Goal: Information Seeking & Learning: Learn about a topic

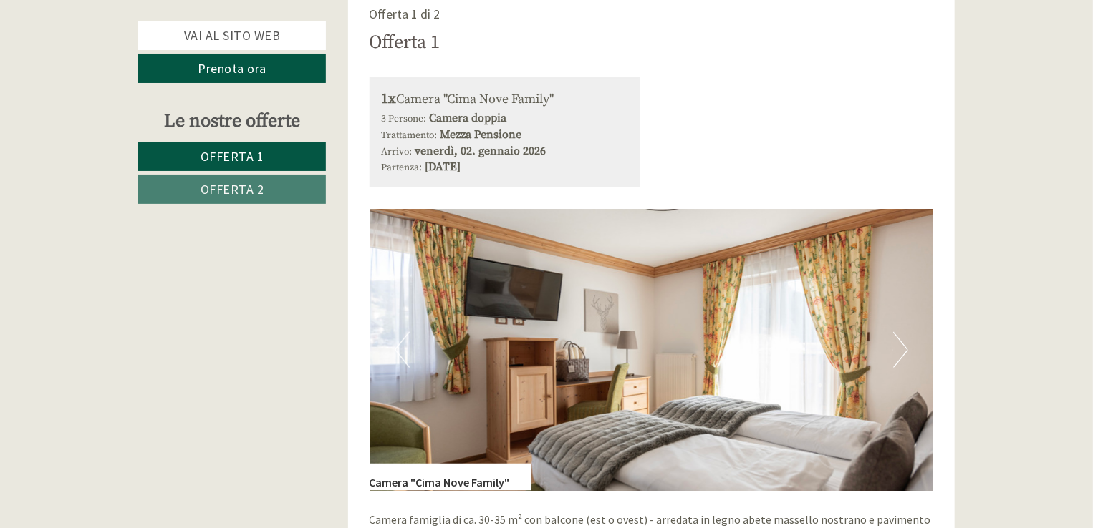
scroll to position [931, 0]
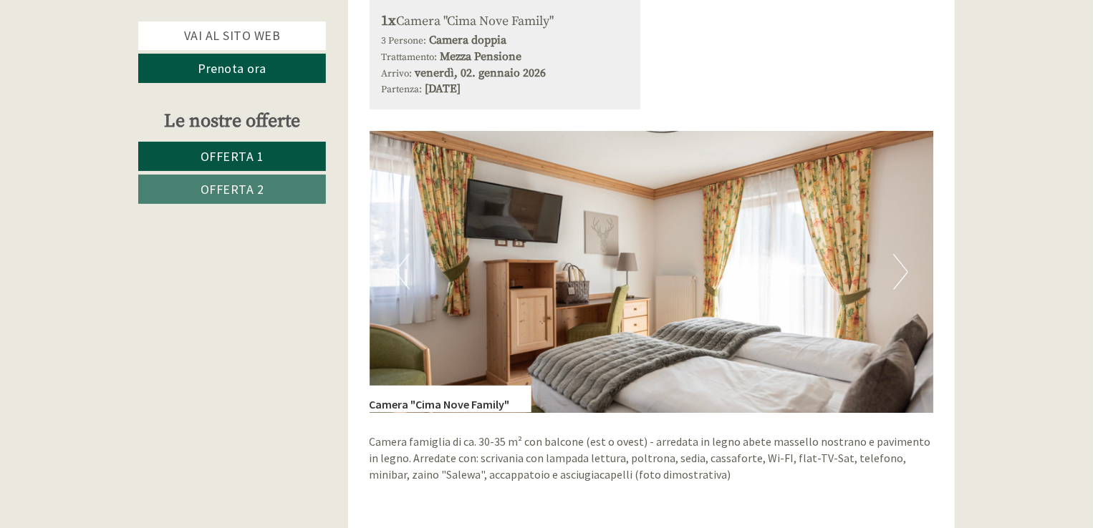
click at [895, 273] on button "Next" at bounding box center [900, 272] width 15 height 36
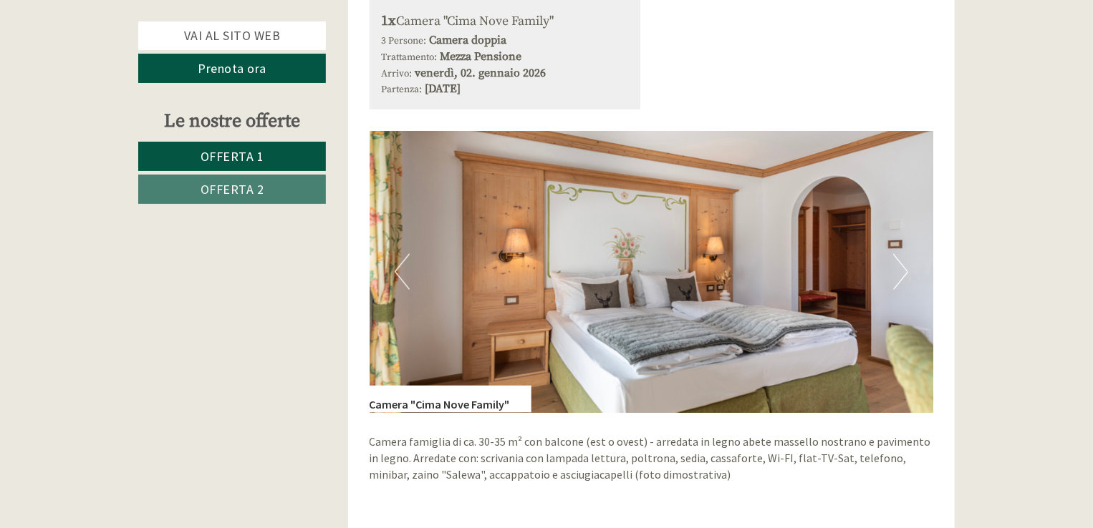
click at [904, 265] on button "Next" at bounding box center [900, 272] width 15 height 36
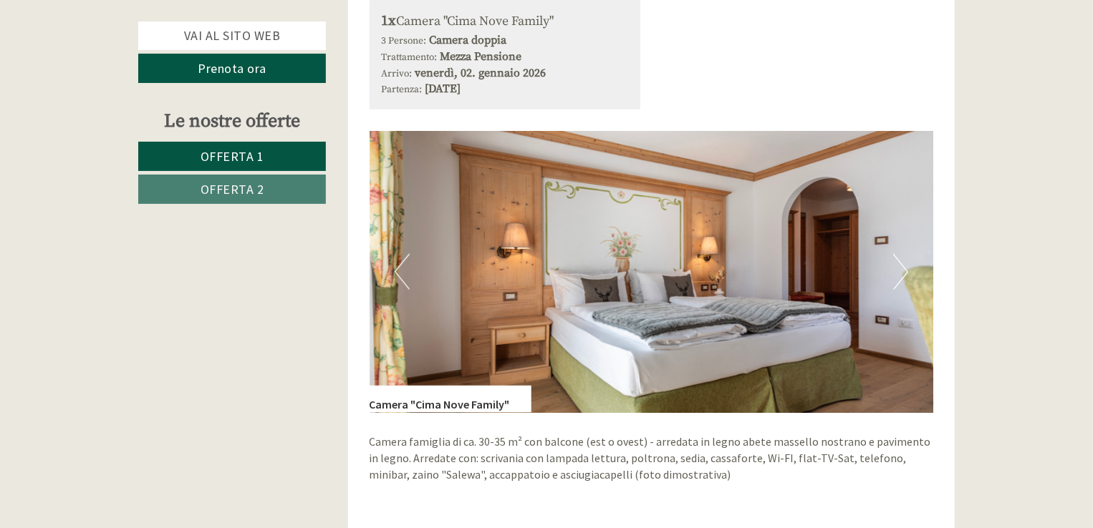
click at [905, 265] on button "Next" at bounding box center [900, 272] width 15 height 36
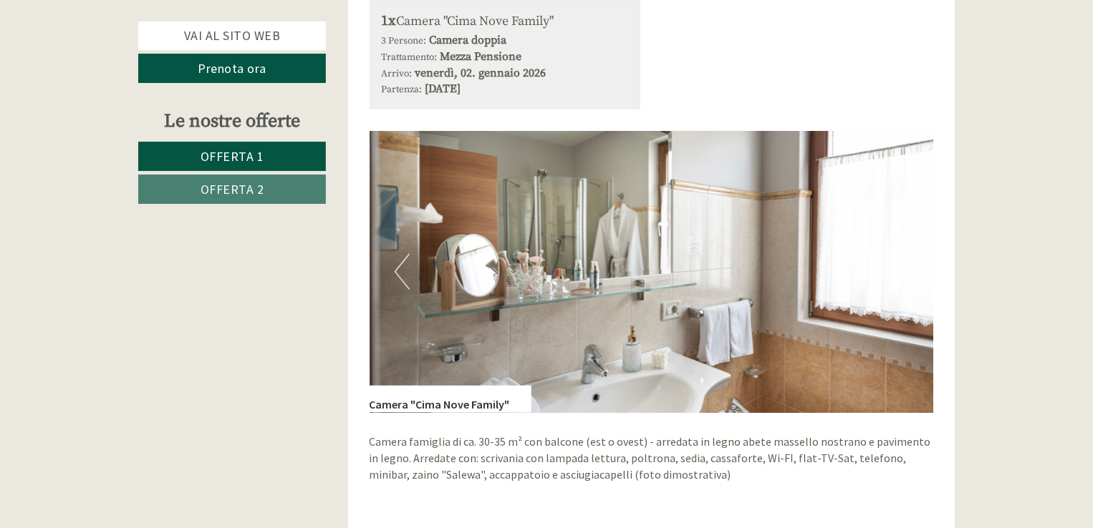
click at [905, 265] on button "Next" at bounding box center [900, 272] width 15 height 36
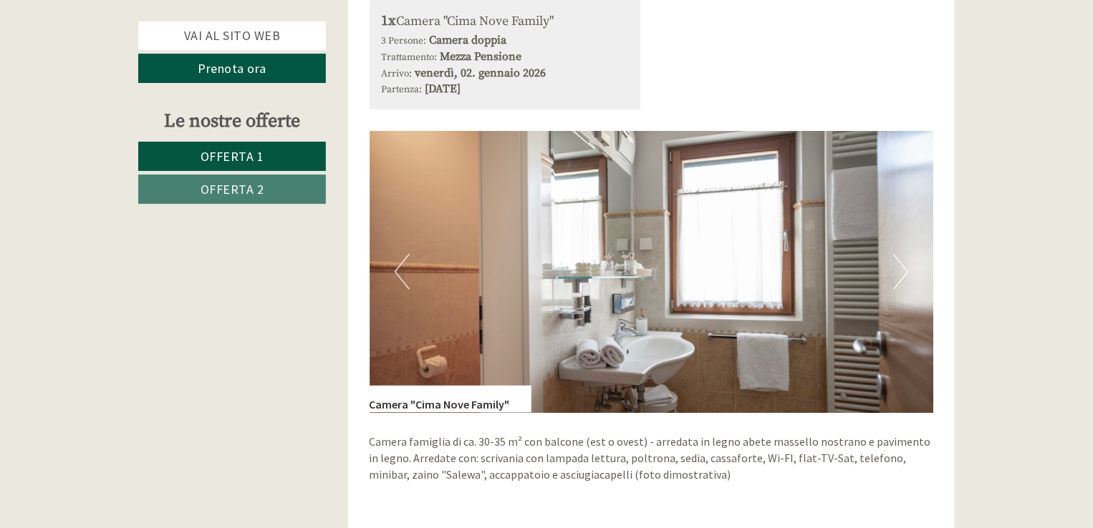
click at [905, 265] on button "Next" at bounding box center [900, 272] width 15 height 36
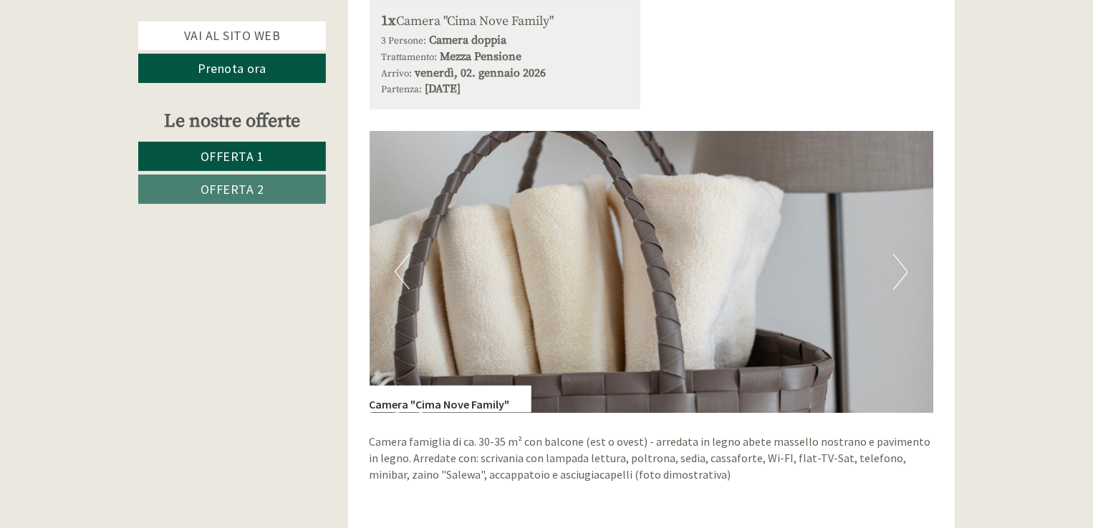
click at [905, 265] on button "Next" at bounding box center [900, 272] width 15 height 36
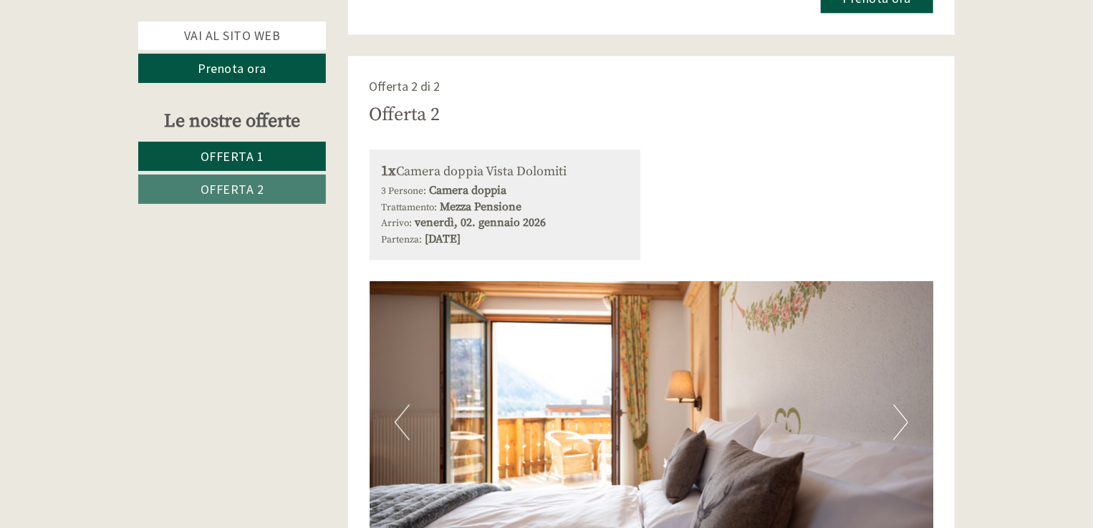
scroll to position [1862, 0]
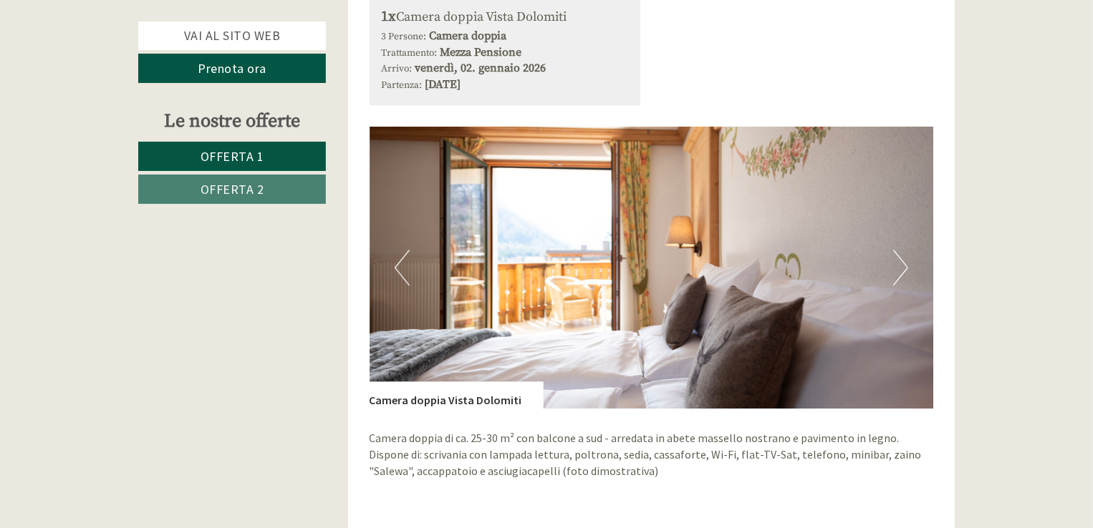
click at [899, 269] on button "Next" at bounding box center [900, 268] width 15 height 36
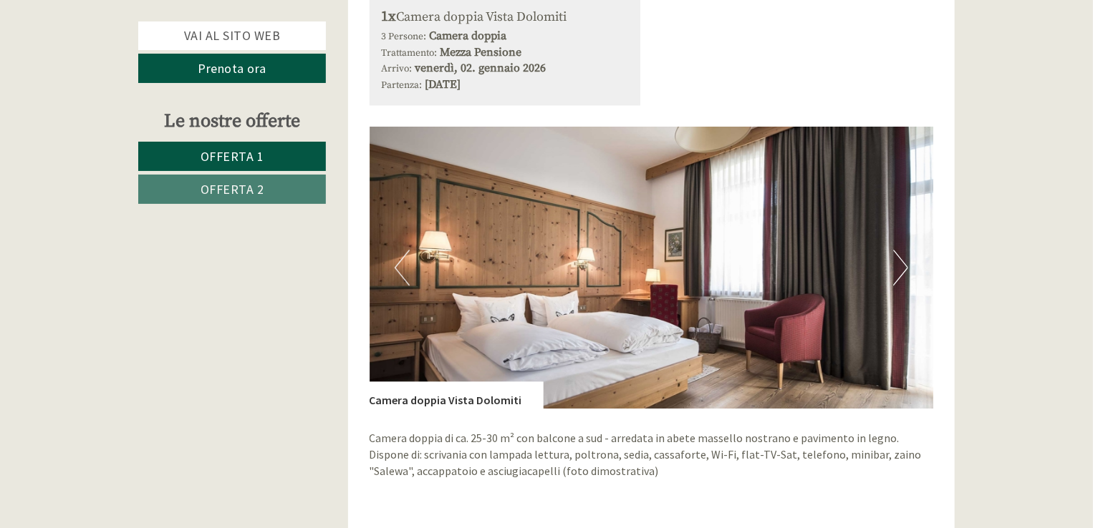
click at [898, 266] on button "Next" at bounding box center [900, 268] width 15 height 36
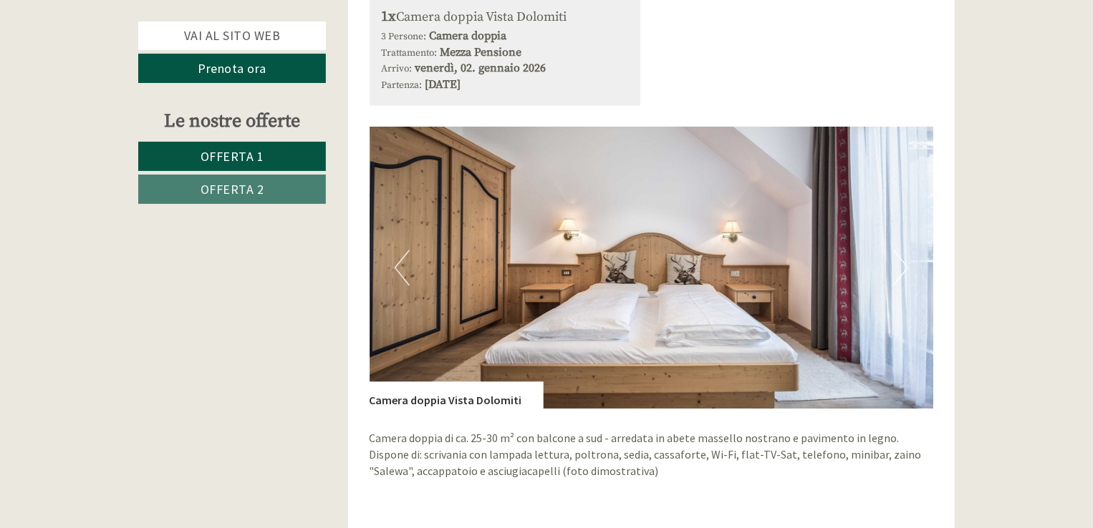
click at [899, 266] on button "Next" at bounding box center [900, 268] width 15 height 36
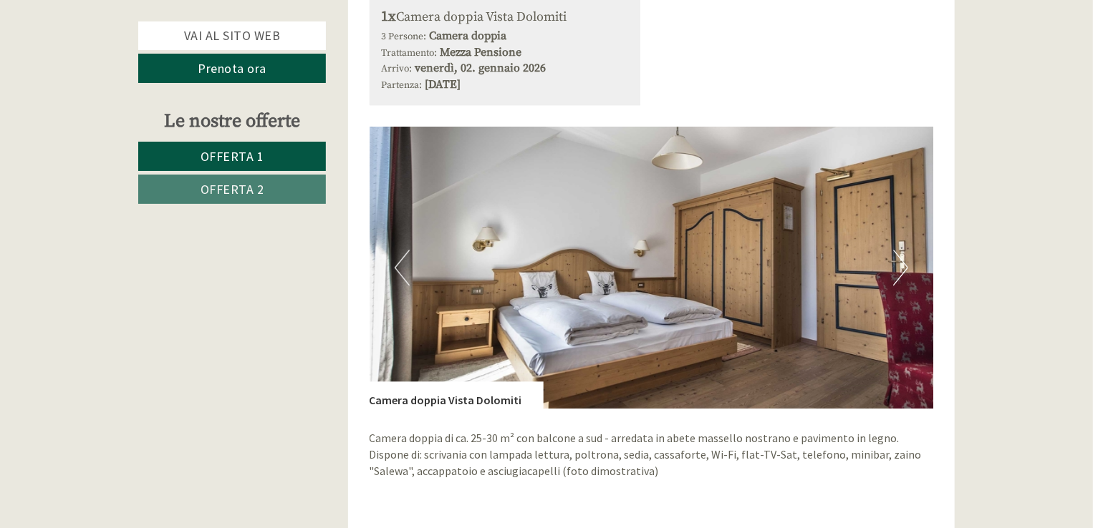
click at [899, 266] on button "Next" at bounding box center [900, 268] width 15 height 36
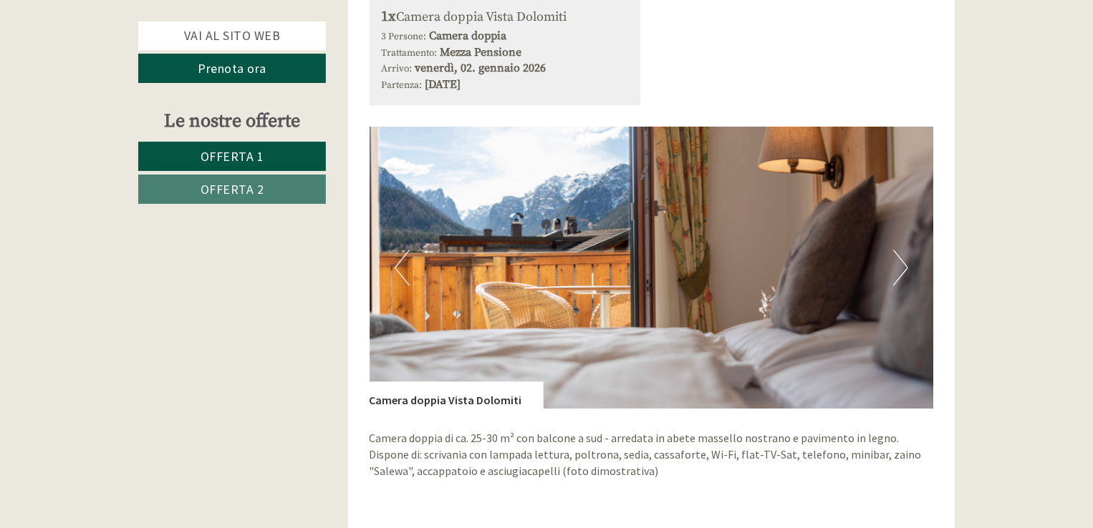
click at [899, 266] on button "Next" at bounding box center [900, 268] width 15 height 36
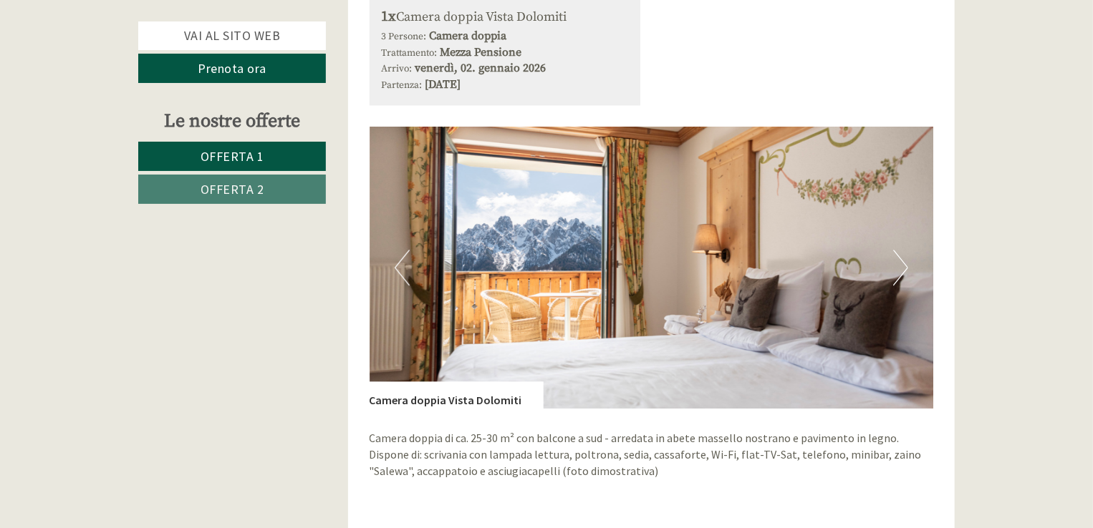
click at [899, 266] on button "Next" at bounding box center [900, 268] width 15 height 36
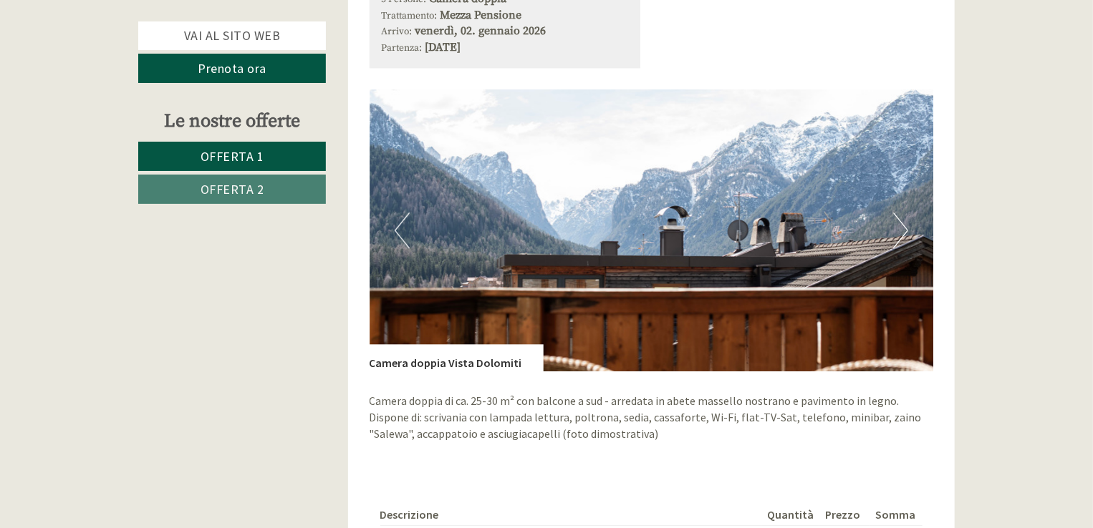
scroll to position [1934, 0]
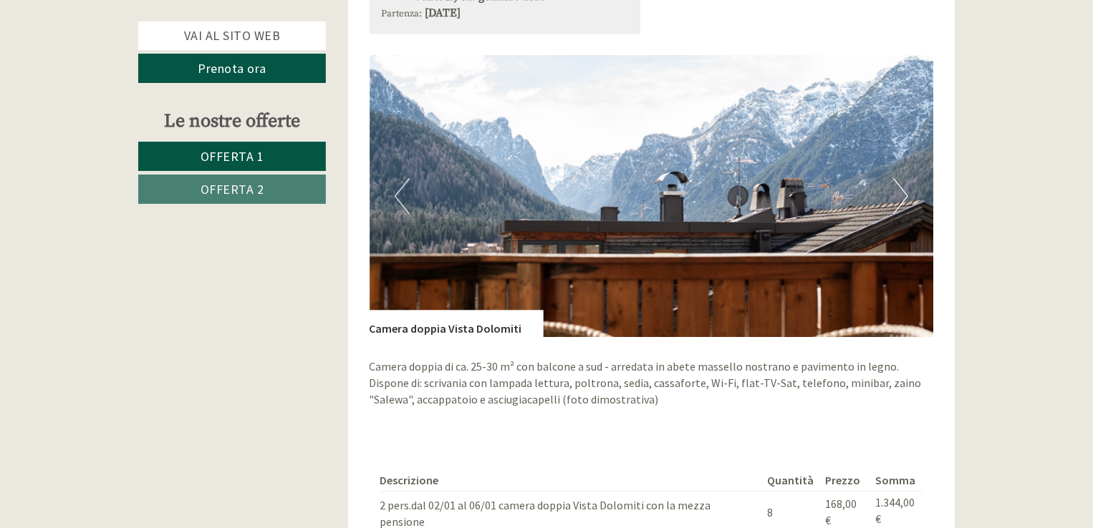
click at [904, 199] on button "Next" at bounding box center [900, 196] width 15 height 36
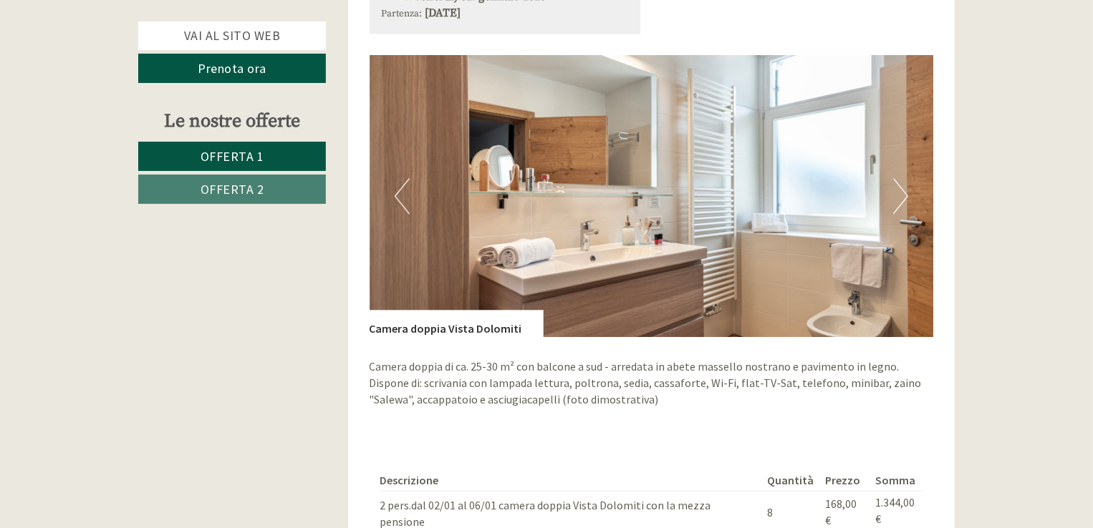
click at [904, 199] on button "Next" at bounding box center [900, 196] width 15 height 36
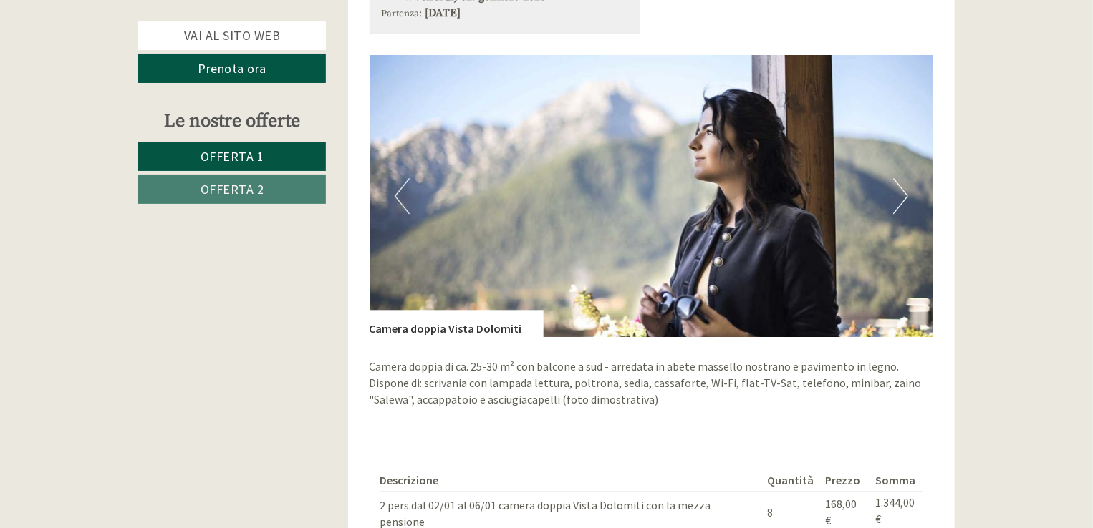
click at [904, 199] on button "Next" at bounding box center [900, 196] width 15 height 36
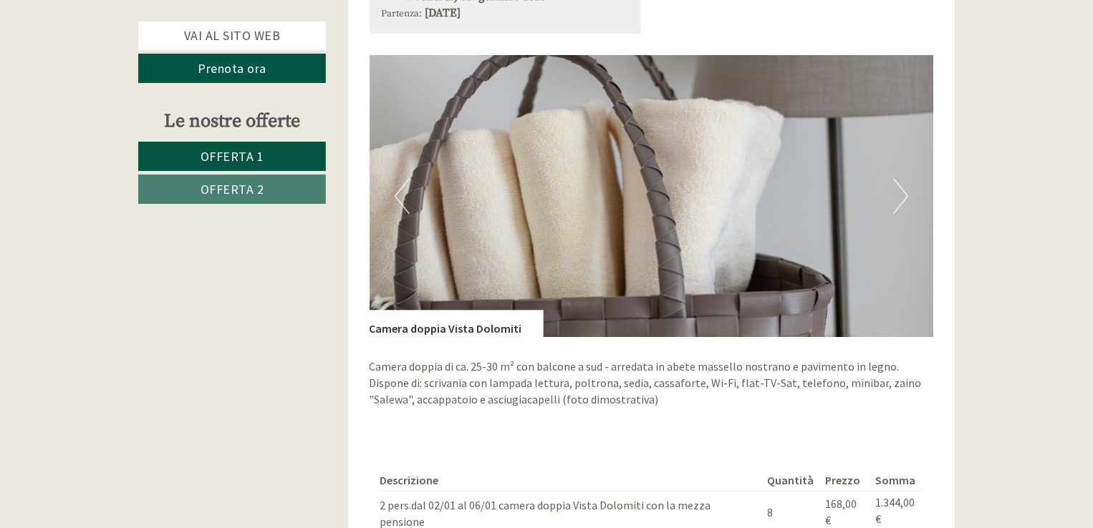
click at [904, 199] on button "Next" at bounding box center [900, 196] width 15 height 36
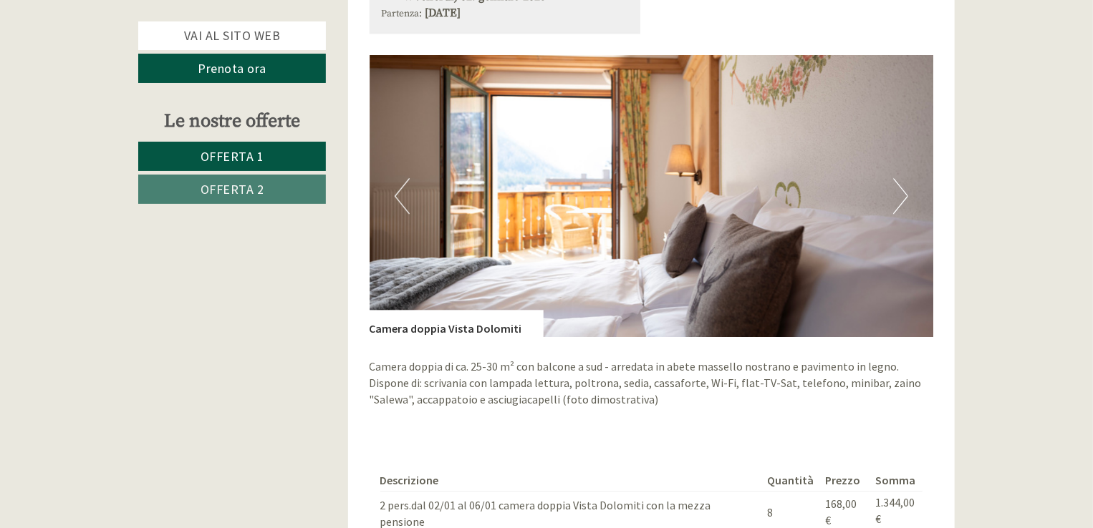
click at [904, 199] on button "Next" at bounding box center [900, 196] width 15 height 36
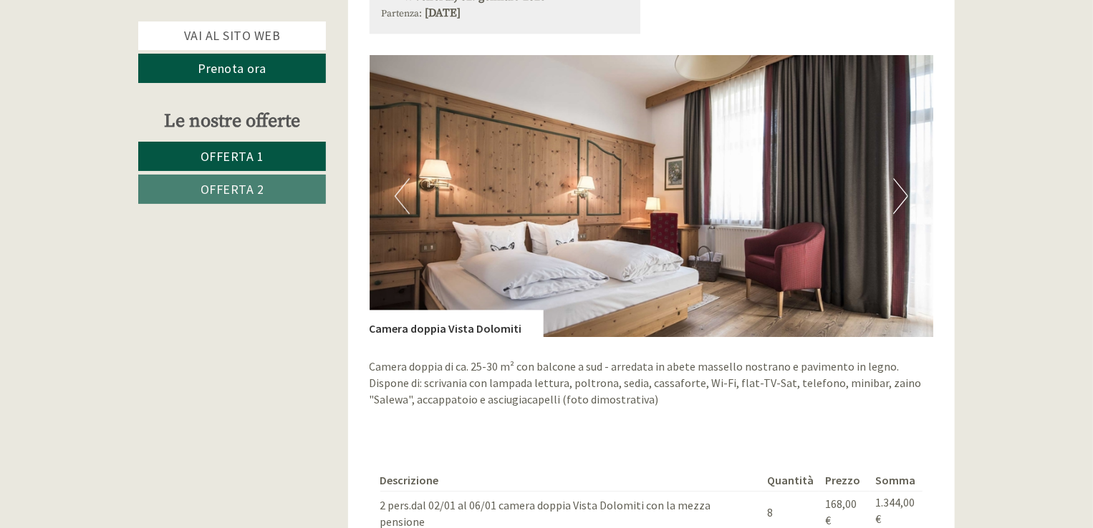
click at [903, 198] on button "Next" at bounding box center [900, 196] width 15 height 36
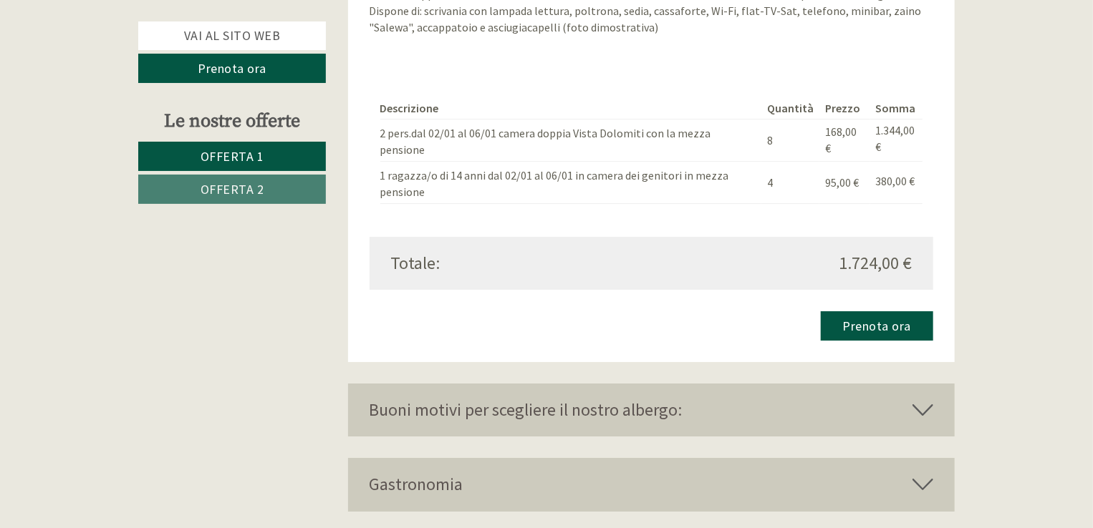
scroll to position [2435, 0]
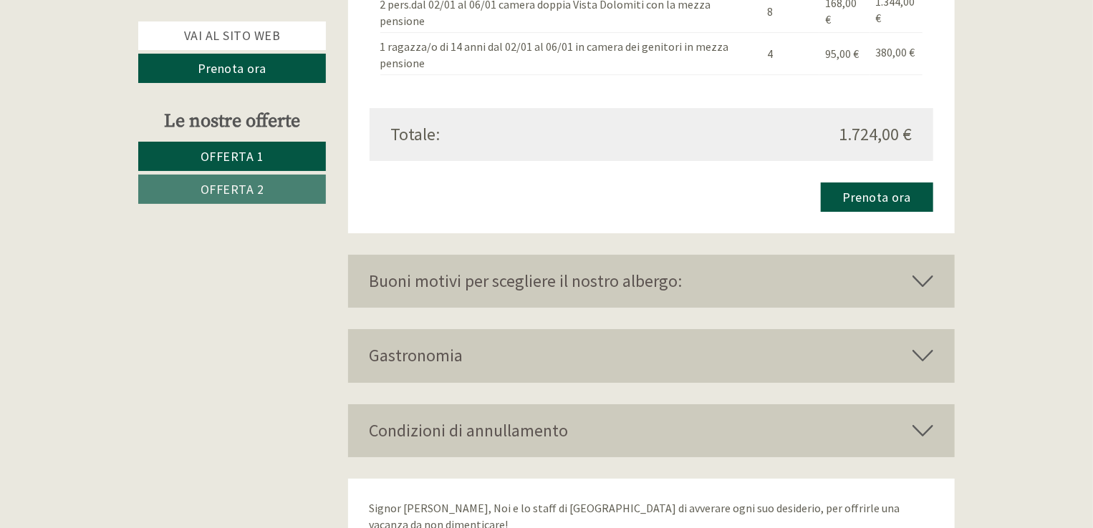
click at [922, 279] on icon at bounding box center [922, 281] width 21 height 24
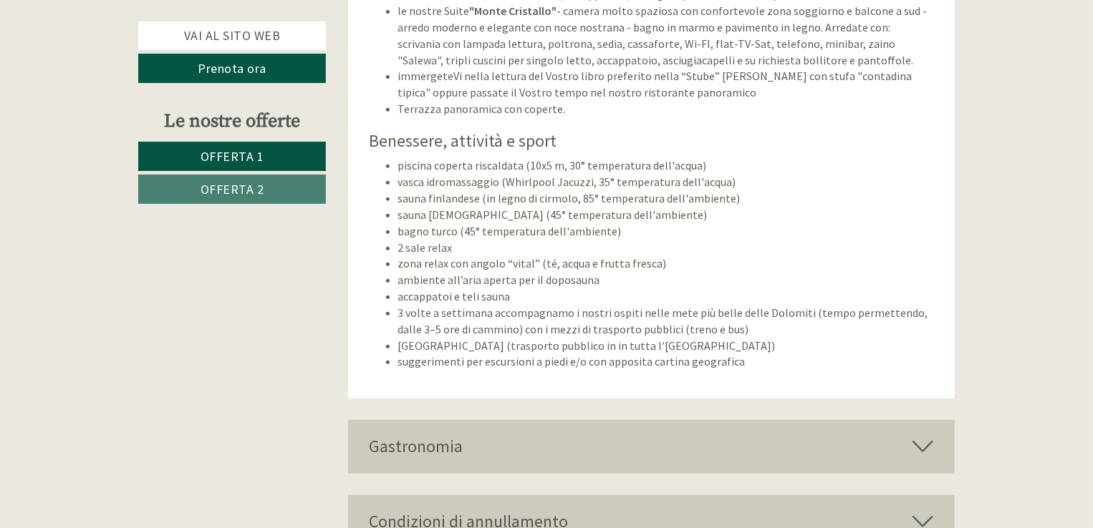
scroll to position [3008, 0]
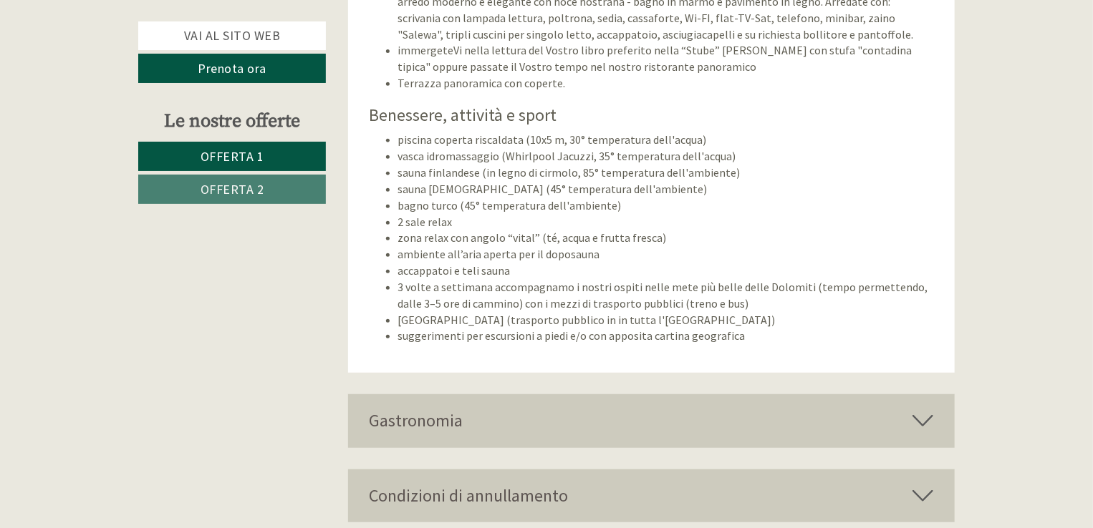
click at [623, 430] on div "Gastronomia" at bounding box center [651, 421] width 607 height 53
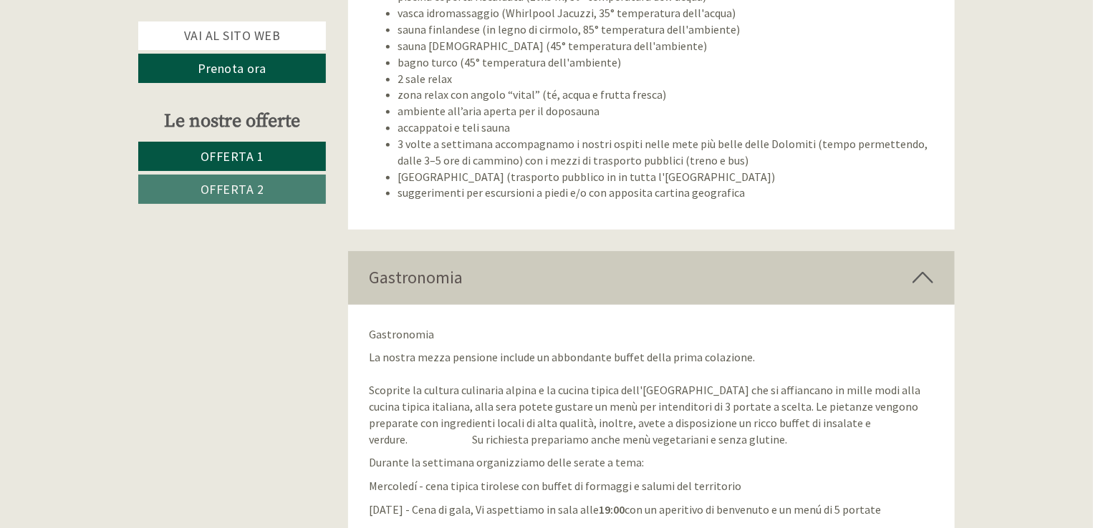
scroll to position [3223, 0]
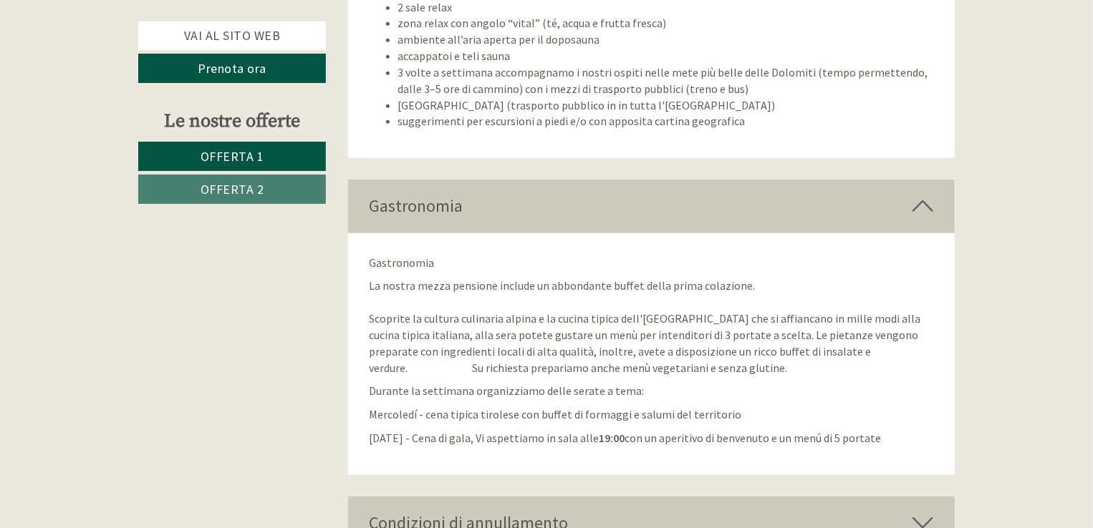
click at [685, 433] on p "Domenica - Cena di gala, Vi aspettiamo in sala alle 19:00 con un aperitivo di b…" at bounding box center [652, 438] width 564 height 16
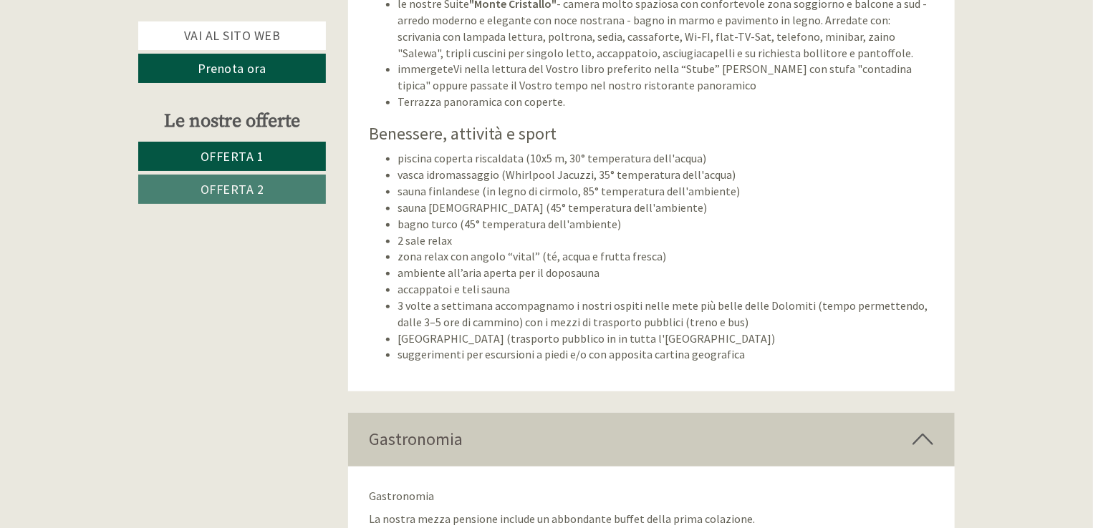
scroll to position [2774, 0]
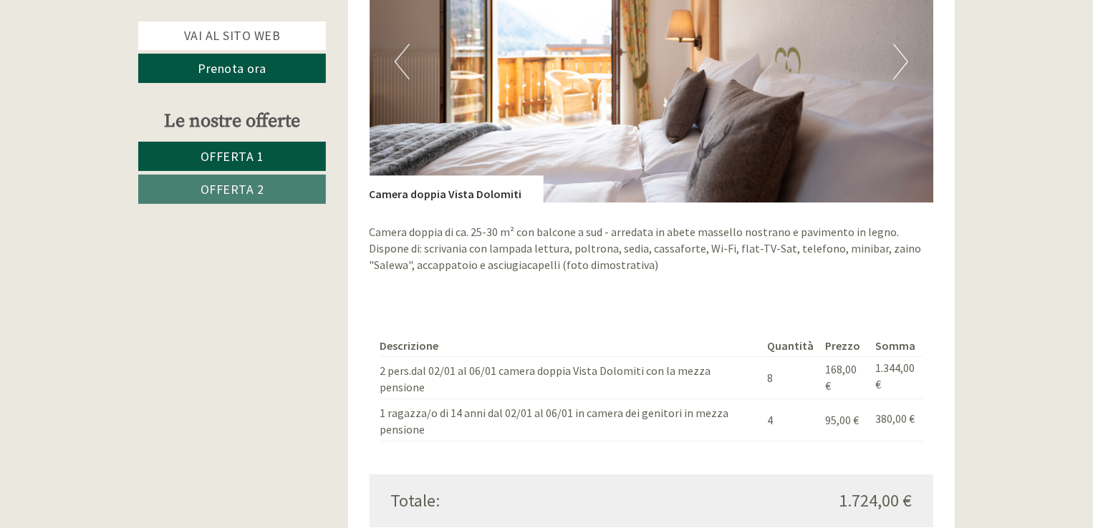
scroll to position [1893, 0]
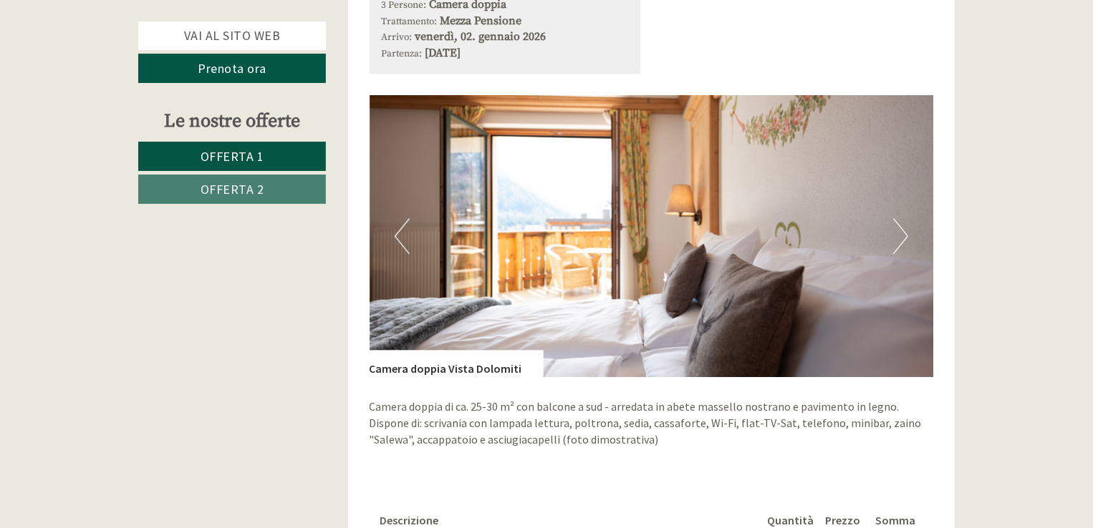
click at [222, 193] on span "Offerta 2" at bounding box center [233, 189] width 64 height 16
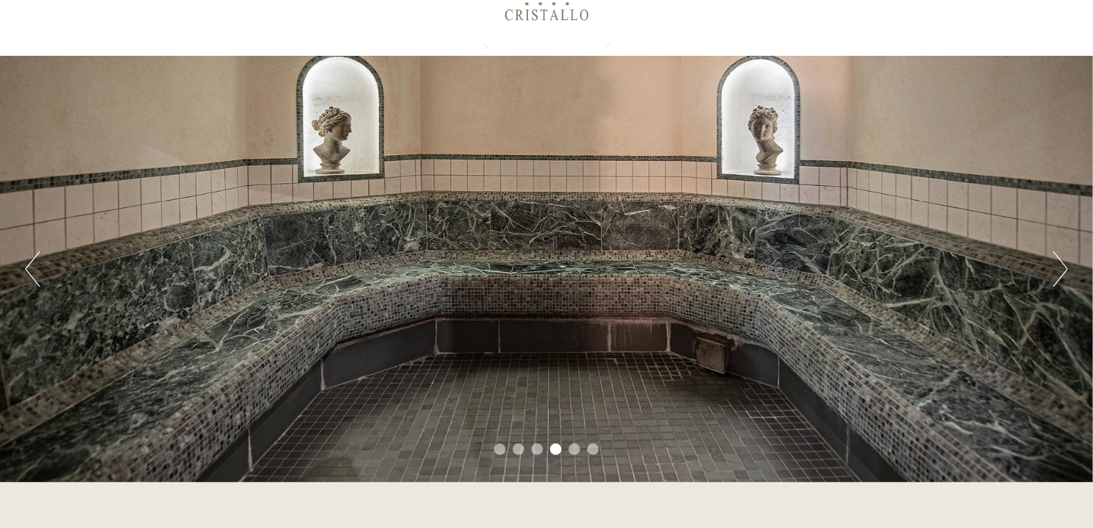
scroll to position [0, 0]
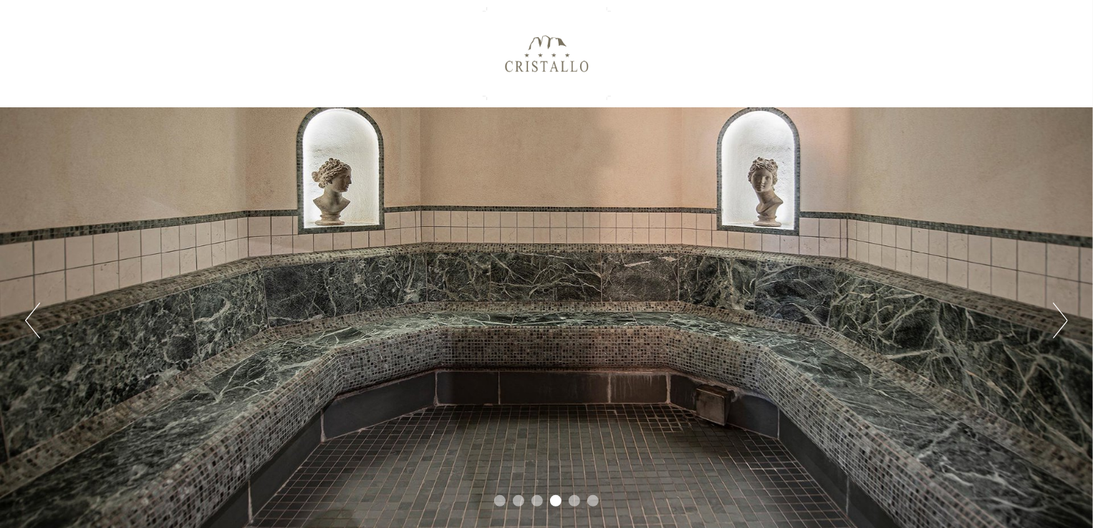
click at [1056, 319] on button "Next" at bounding box center [1060, 321] width 15 height 36
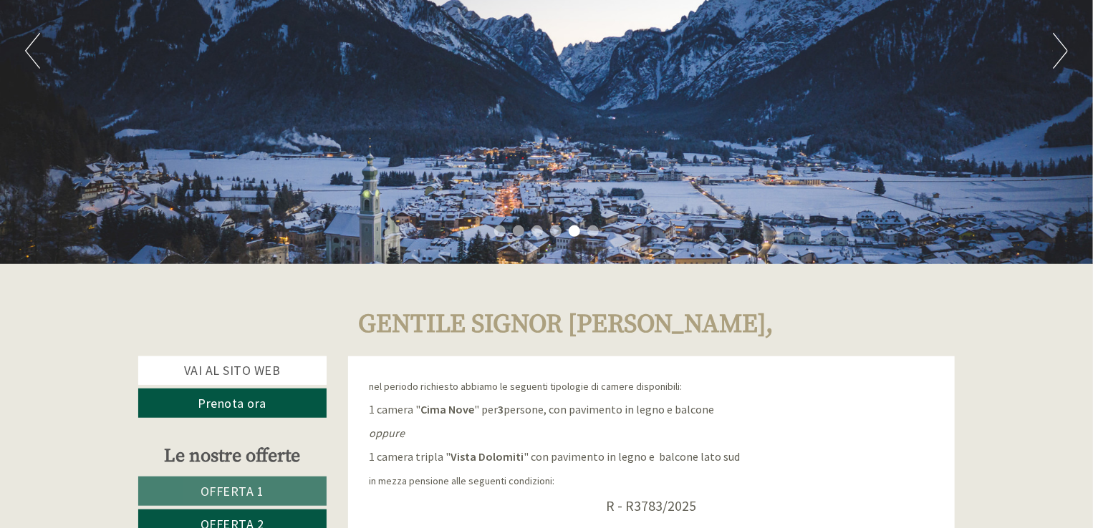
scroll to position [286, 0]
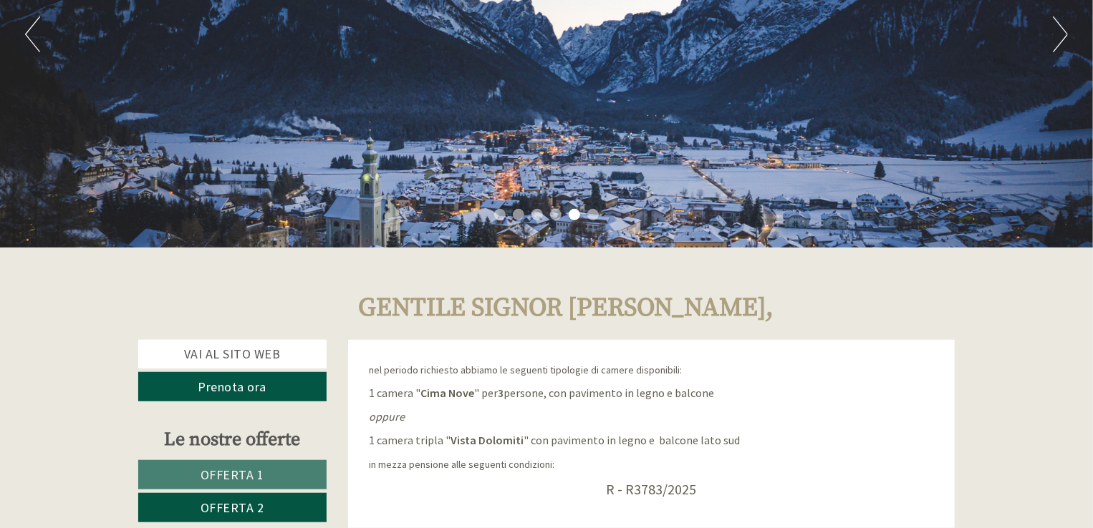
click at [1057, 38] on button "Next" at bounding box center [1060, 34] width 15 height 36
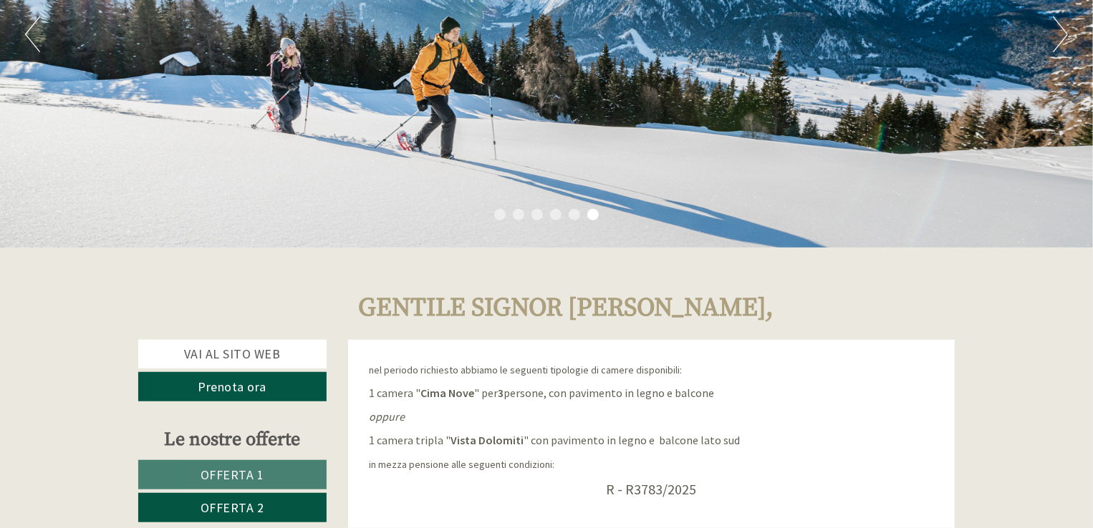
click at [1057, 38] on button "Next" at bounding box center [1060, 34] width 15 height 36
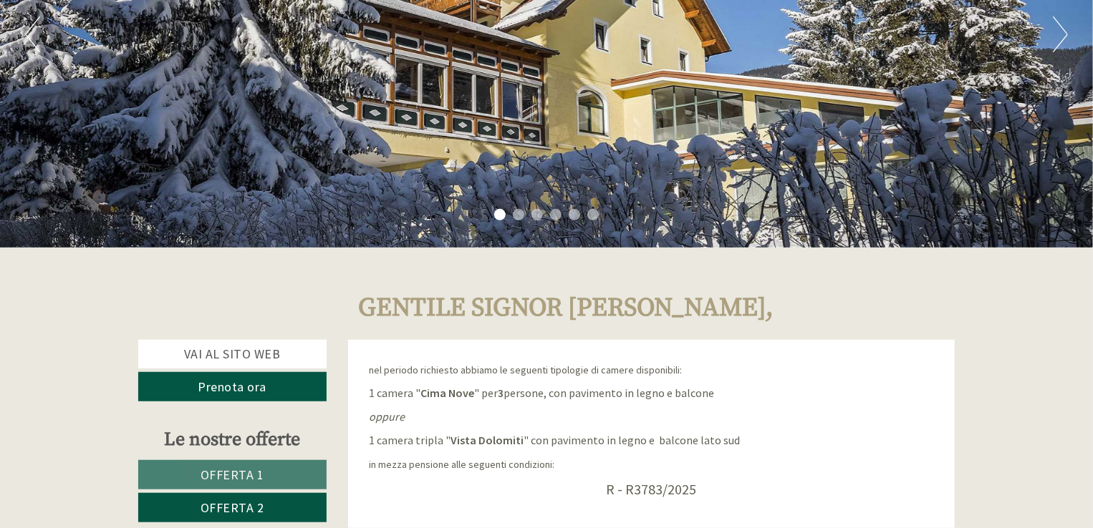
click at [1057, 38] on button "Next" at bounding box center [1060, 34] width 15 height 36
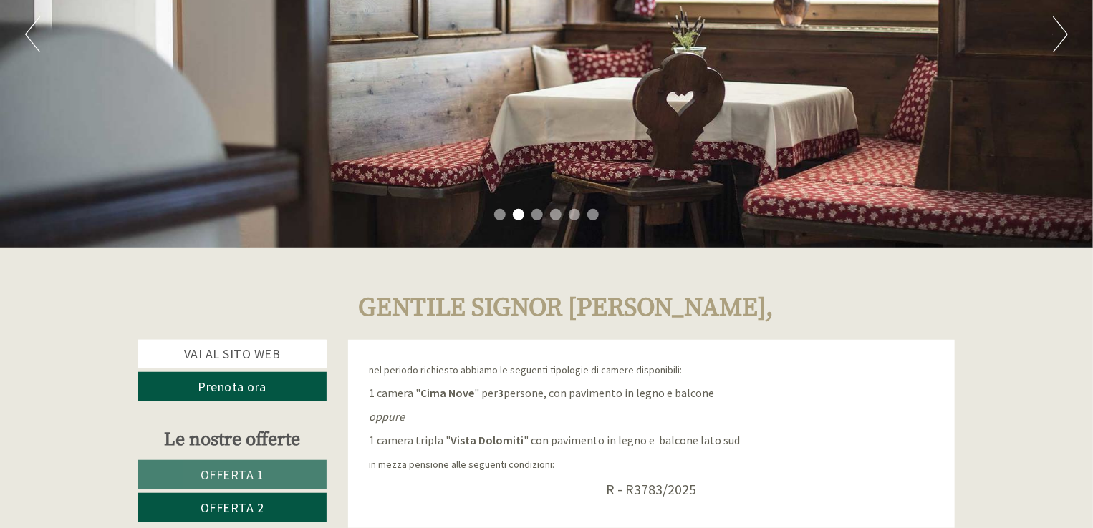
click at [1057, 38] on button "Next" at bounding box center [1060, 34] width 15 height 36
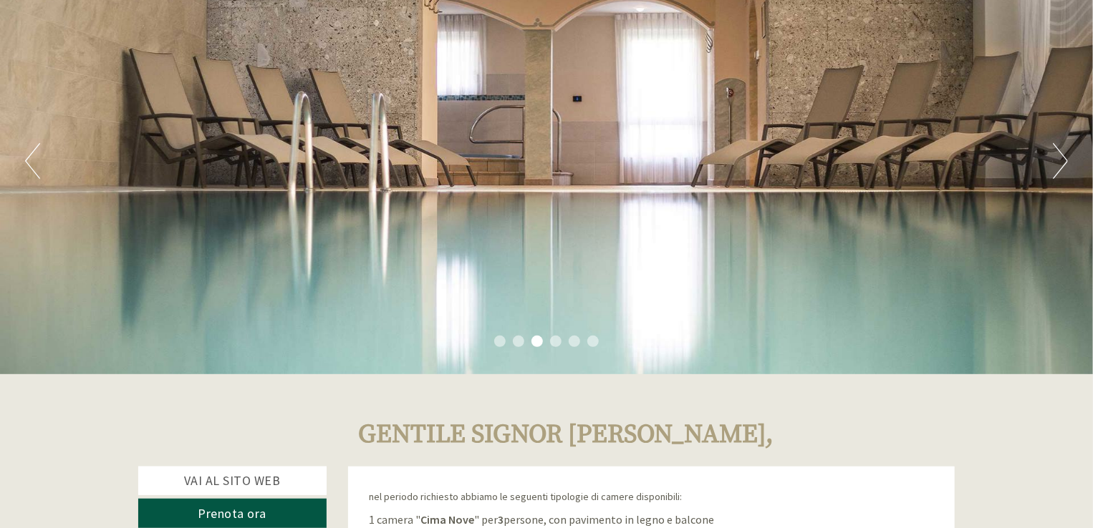
scroll to position [0, 0]
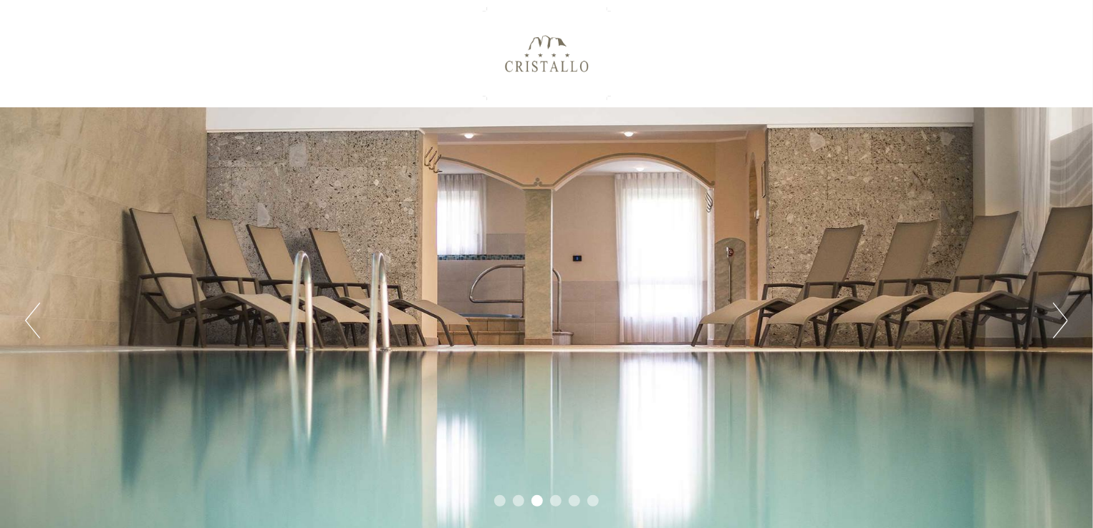
click at [1063, 320] on button "Next" at bounding box center [1060, 321] width 15 height 36
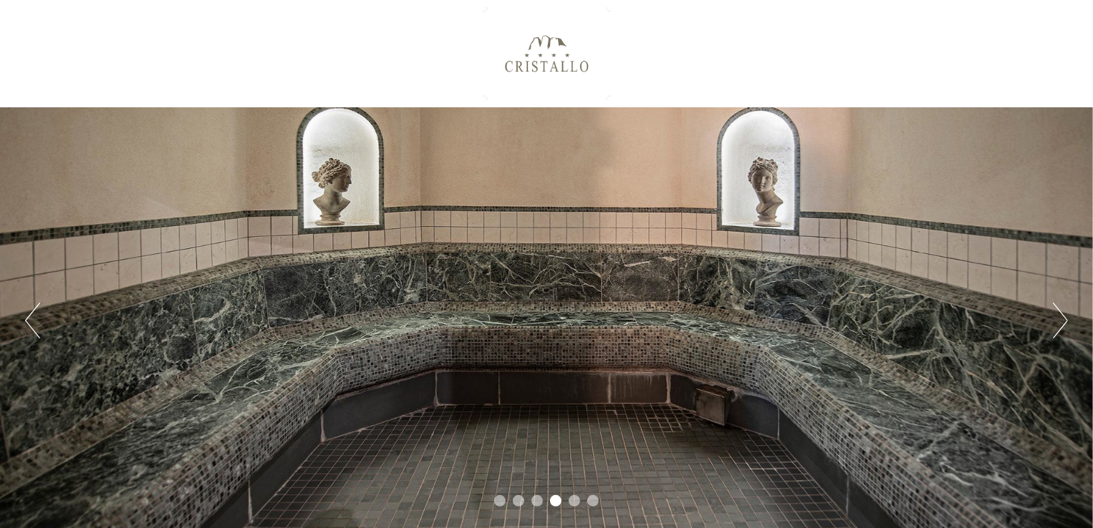
click at [1063, 320] on button "Next" at bounding box center [1060, 321] width 15 height 36
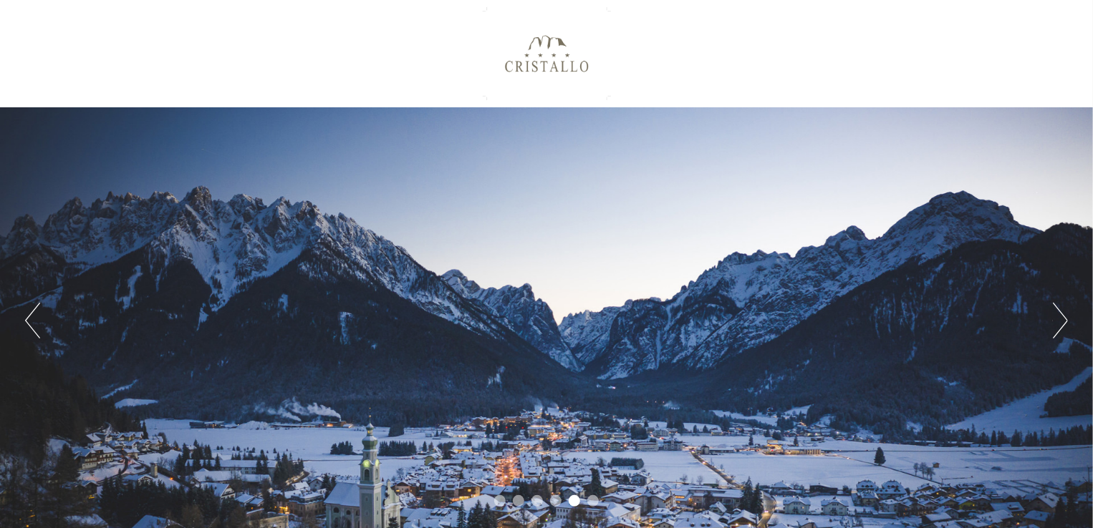
click at [1063, 320] on button "Next" at bounding box center [1060, 321] width 15 height 36
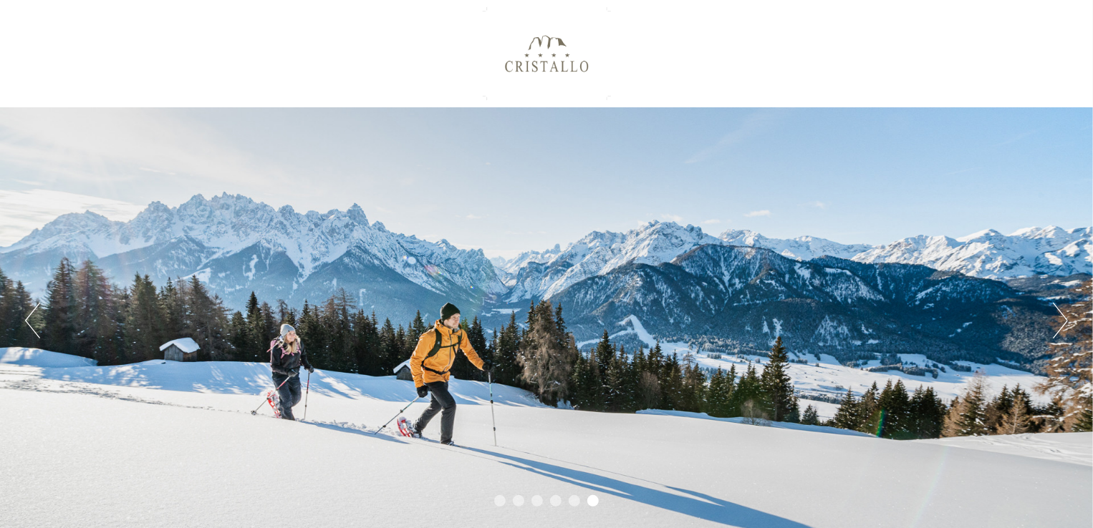
click at [1063, 320] on button "Next" at bounding box center [1060, 321] width 15 height 36
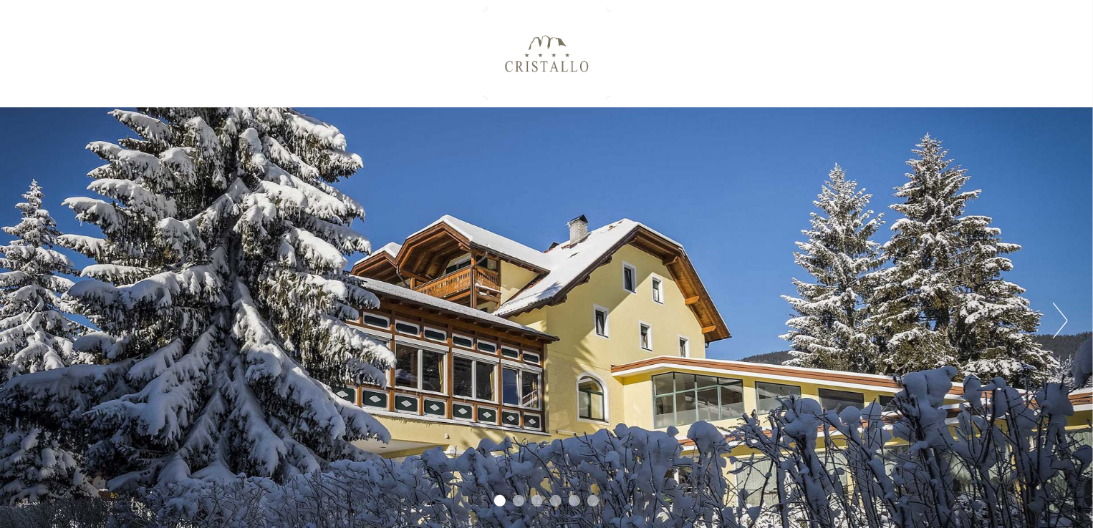
click at [1063, 320] on button "Next" at bounding box center [1060, 321] width 15 height 36
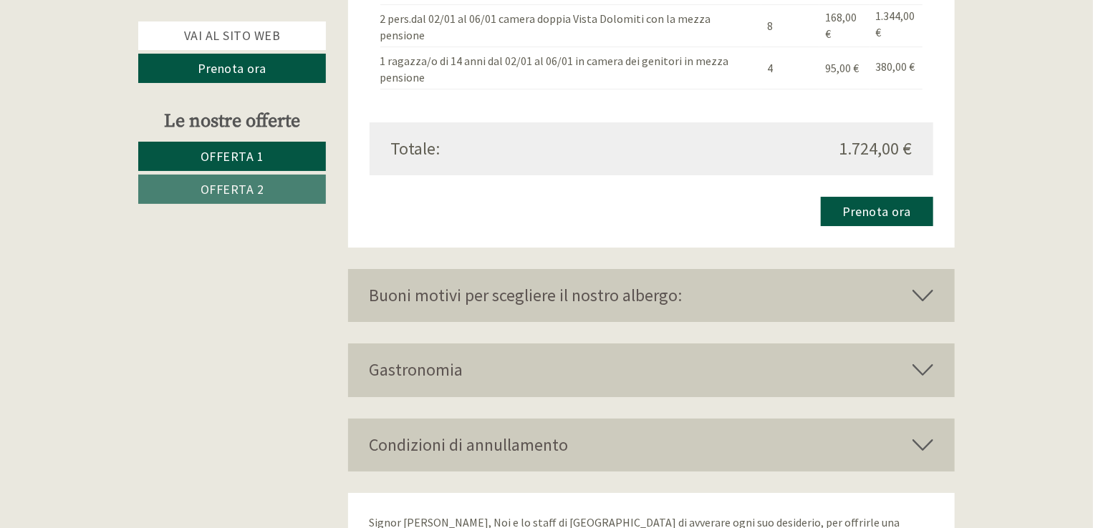
scroll to position [2506, 0]
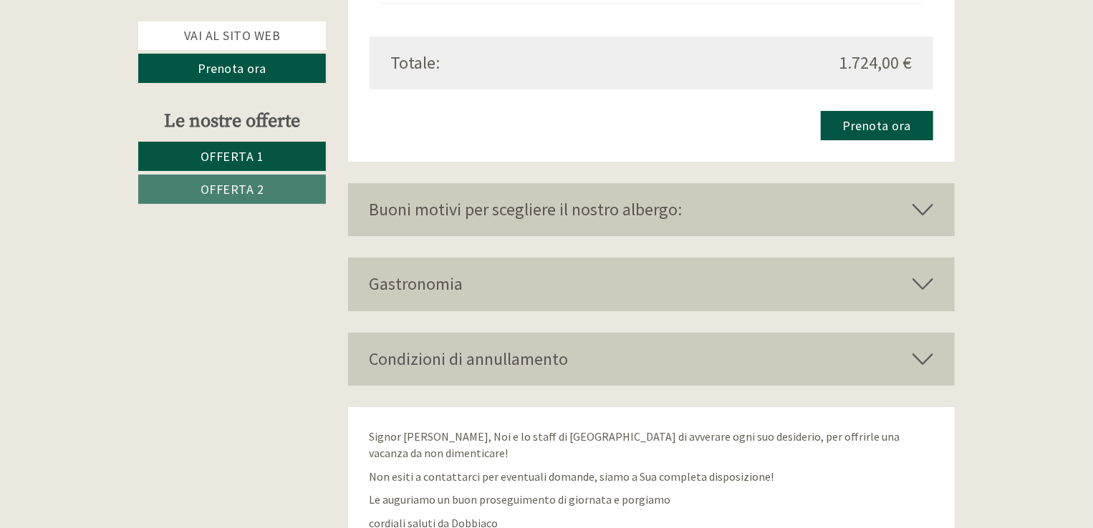
click at [565, 213] on div "Buoni motivi per scegliere il nostro albergo:" at bounding box center [651, 209] width 607 height 53
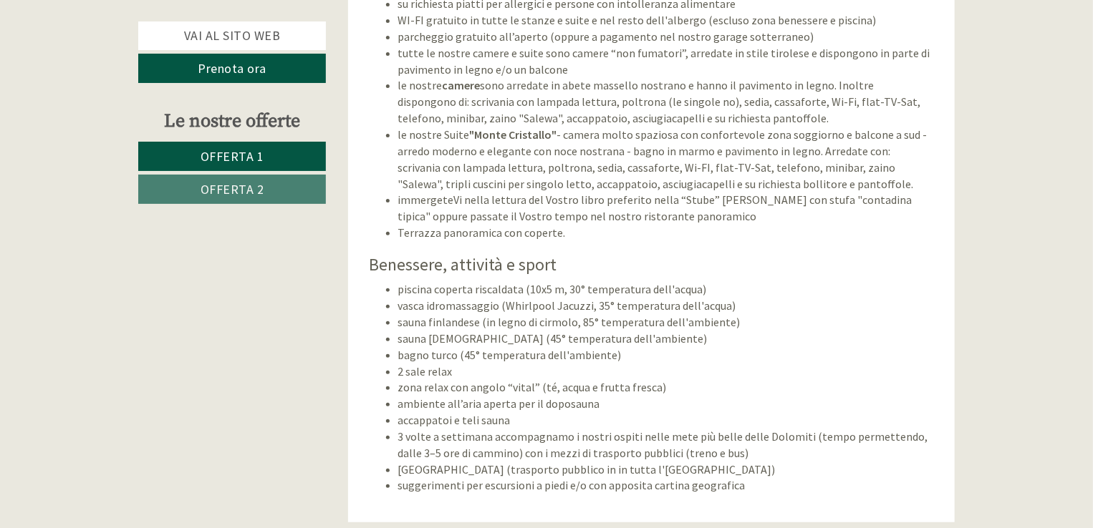
scroll to position [2864, 0]
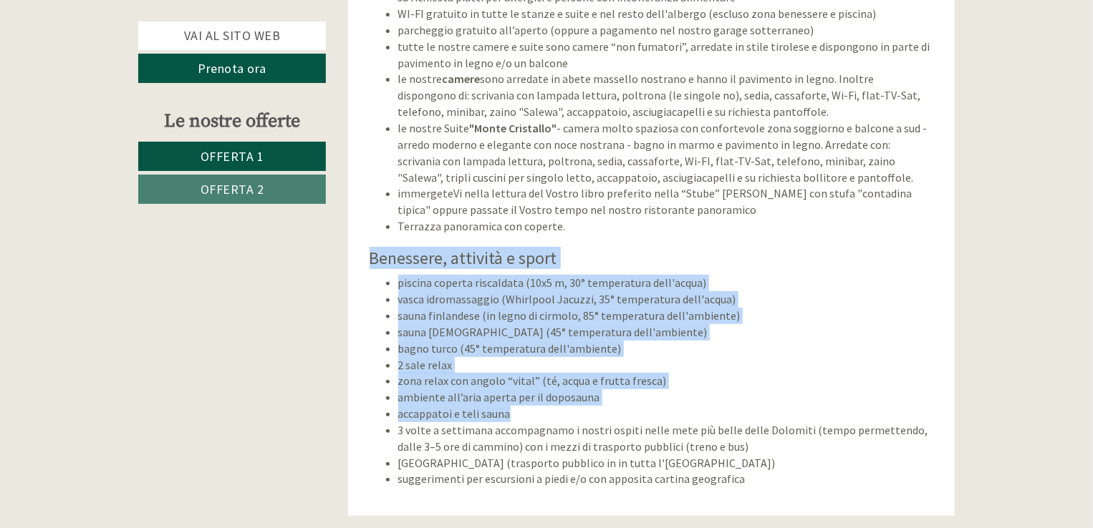
drag, startPoint x: 370, startPoint y: 256, endPoint x: 679, endPoint y: 410, distance: 345.2
click at [679, 410] on div "Servizi inclusi e confort ricca prima colazione al buffet (con prodotti fatti i…" at bounding box center [651, 197] width 607 height 638
copy div "Benessere, attività e sport piscina coperta riscaldata (10x5 m, 30° temperatura…"
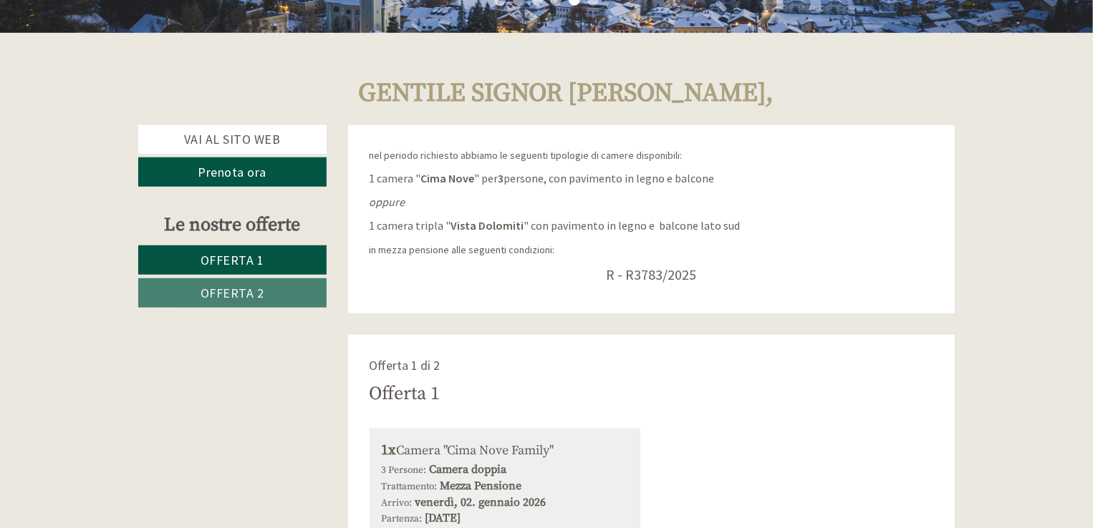
scroll to position [0, 0]
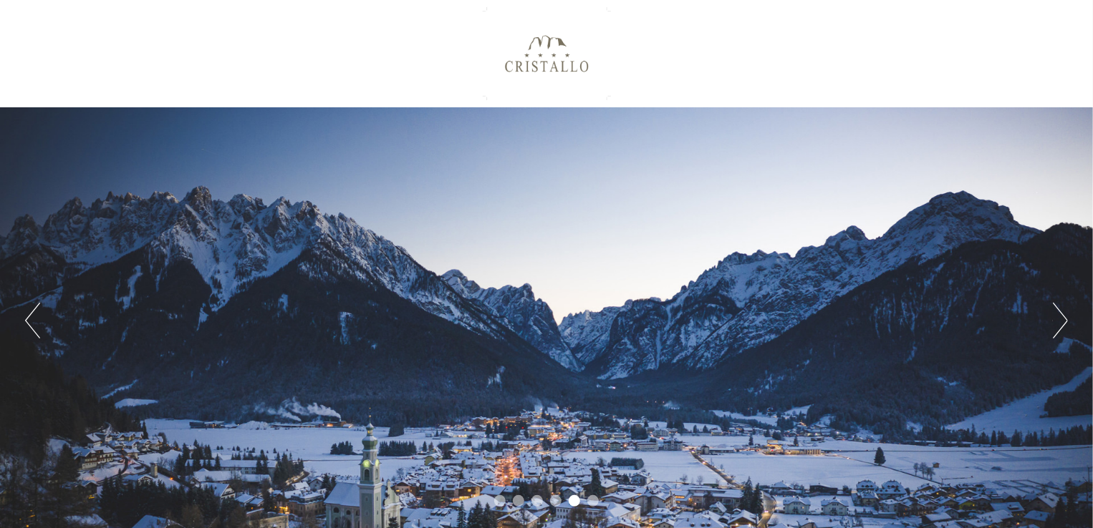
click at [539, 67] on div at bounding box center [546, 53] width 802 height 93
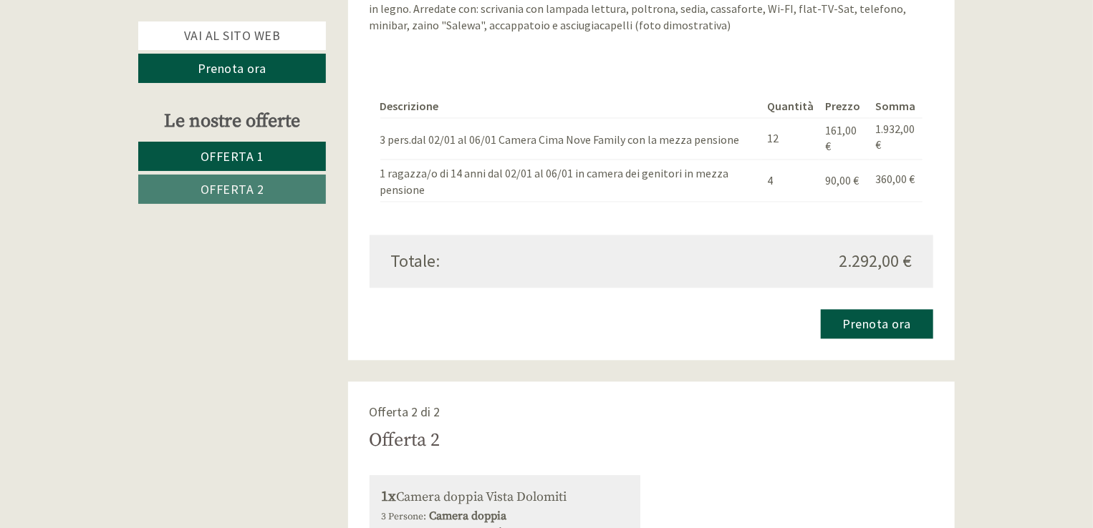
scroll to position [1504, 0]
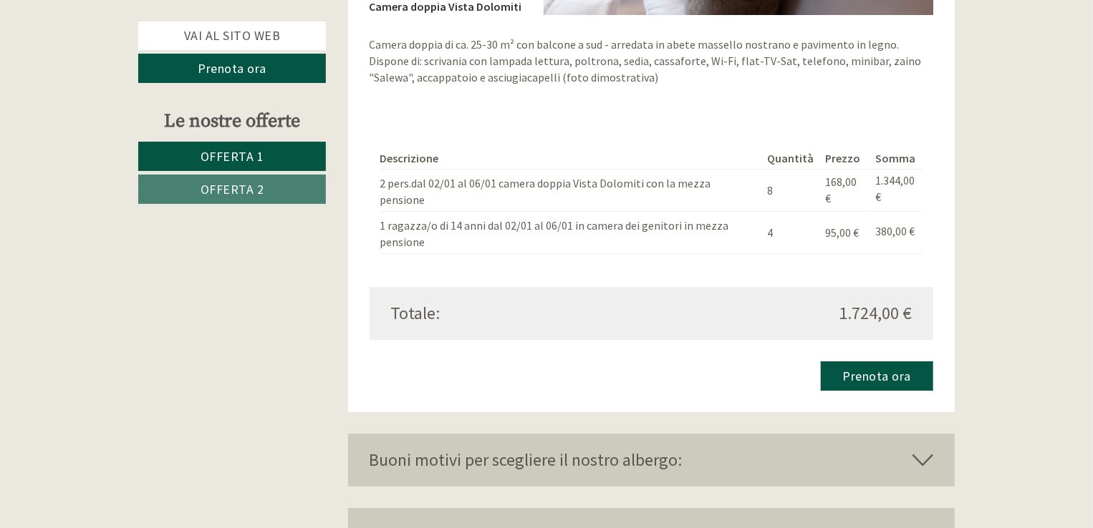
scroll to position [2506, 0]
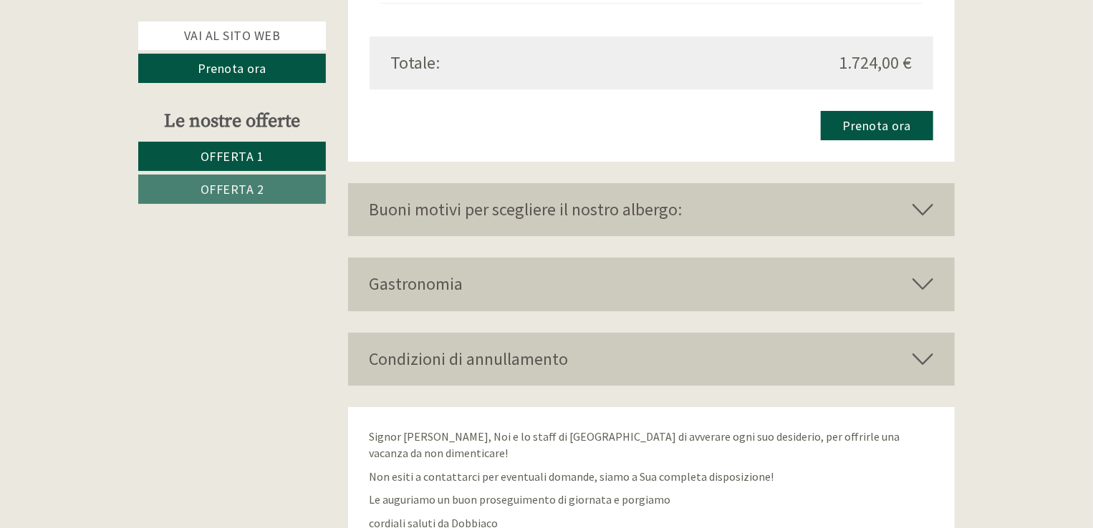
click at [513, 359] on div "Condizioni di annullamento" at bounding box center [651, 359] width 607 height 53
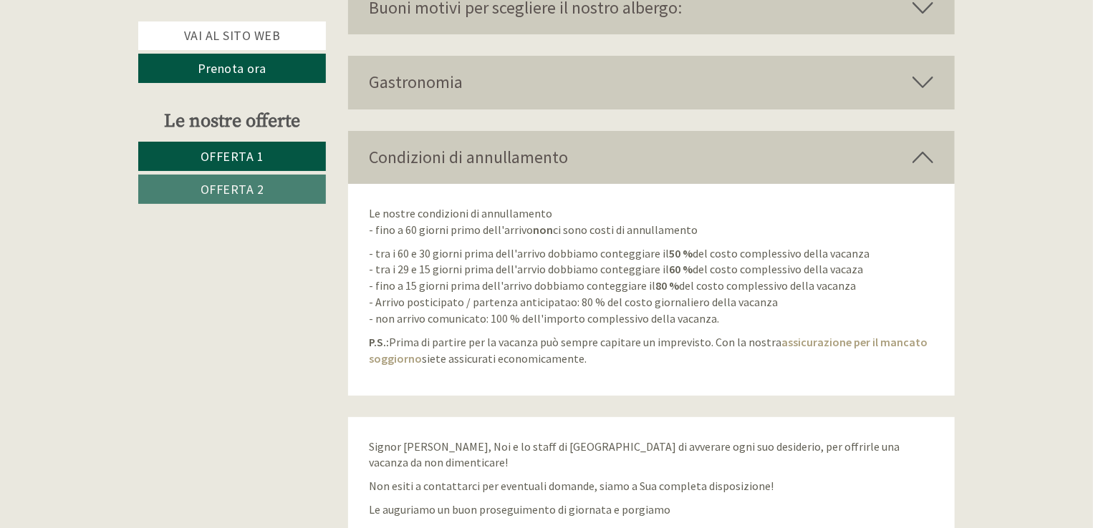
scroll to position [2721, 0]
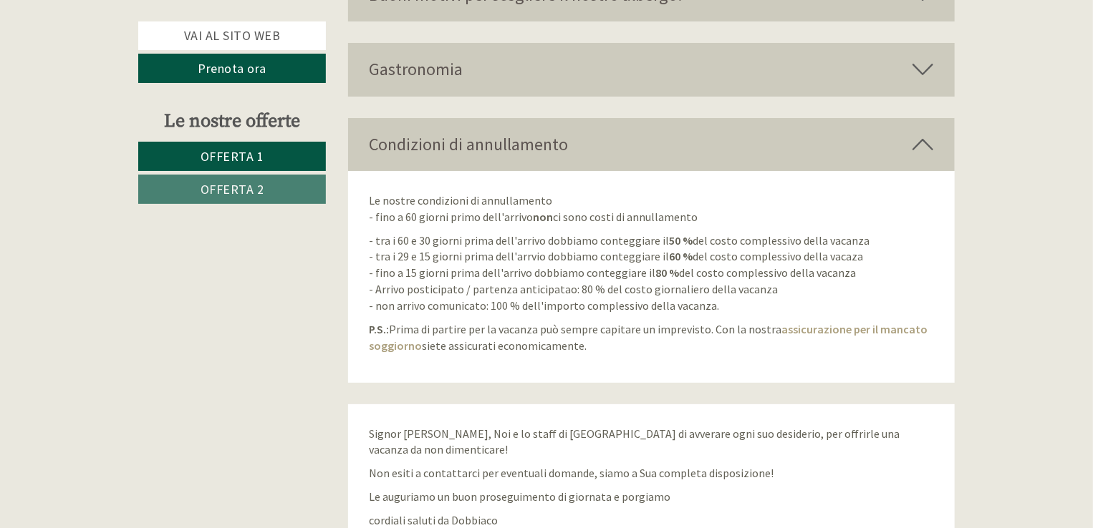
click at [528, 241] on p "- tra i 60 e 30 giorni prima dell'arrivo dobbiamo conteggiare il 50 % del costo…" at bounding box center [652, 274] width 564 height 82
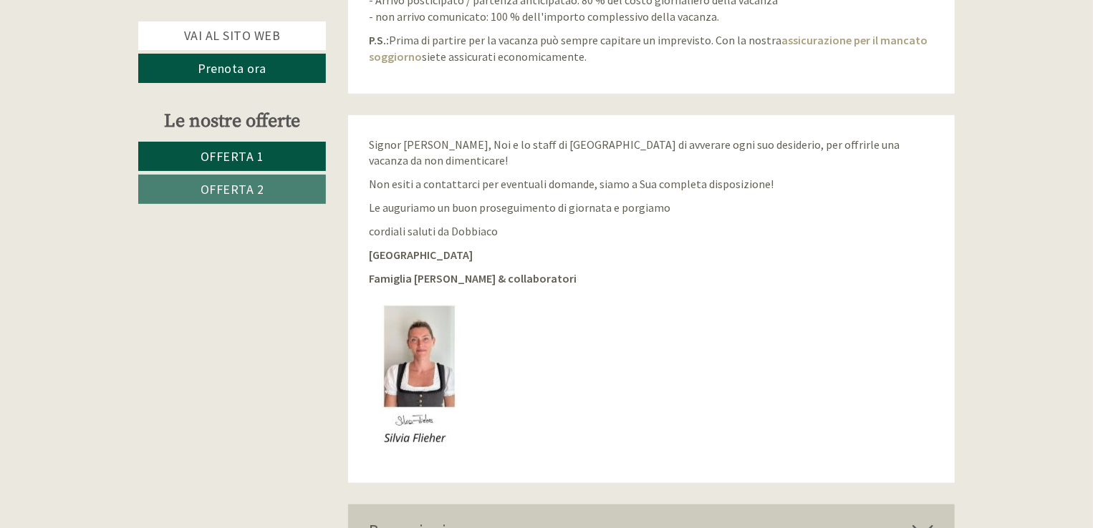
scroll to position [3108, 0]
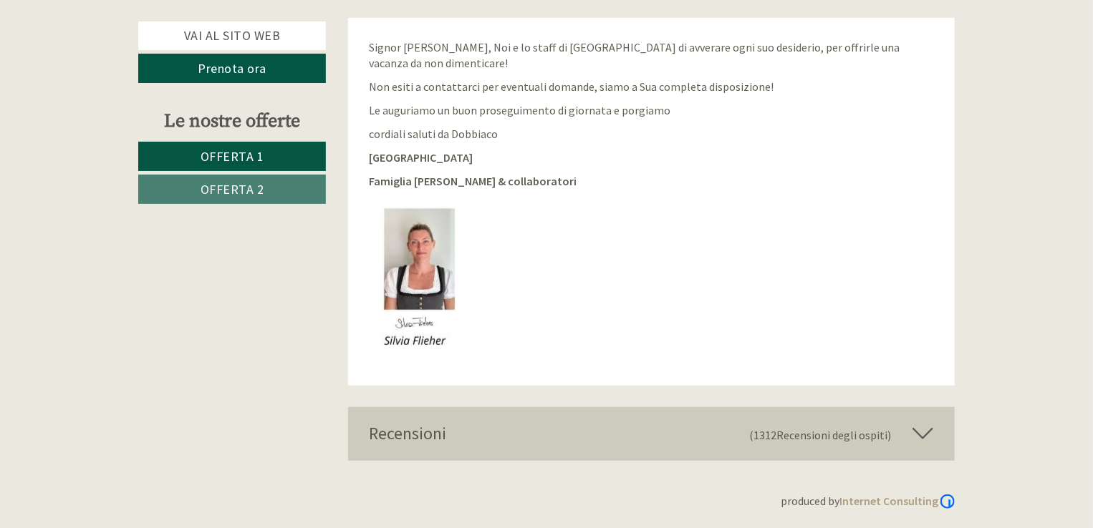
click at [877, 437] on span "Recensioni degli ospiti" at bounding box center [831, 435] width 111 height 14
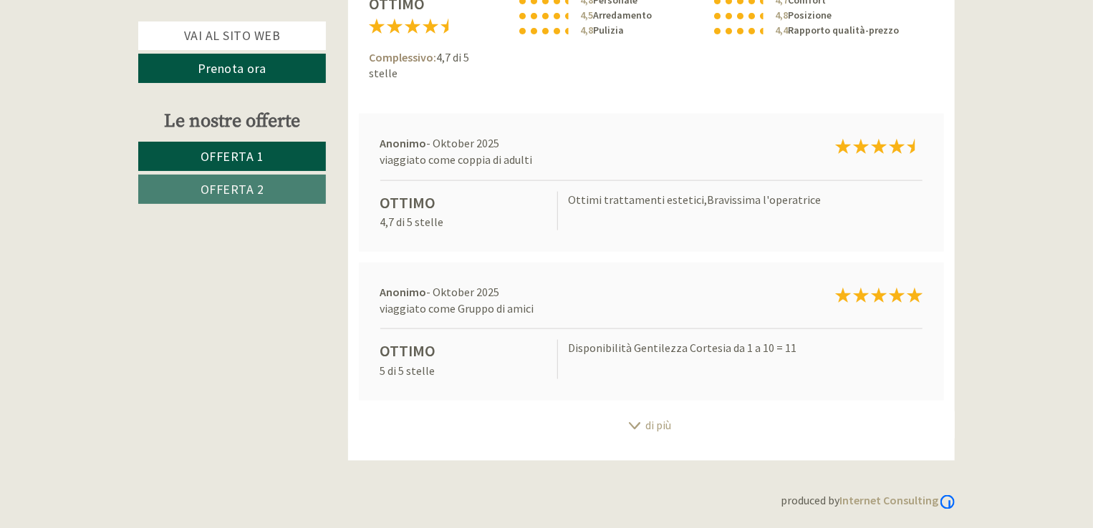
scroll to position [3598, 0]
click at [638, 423] on icon at bounding box center [634, 426] width 14 height 7
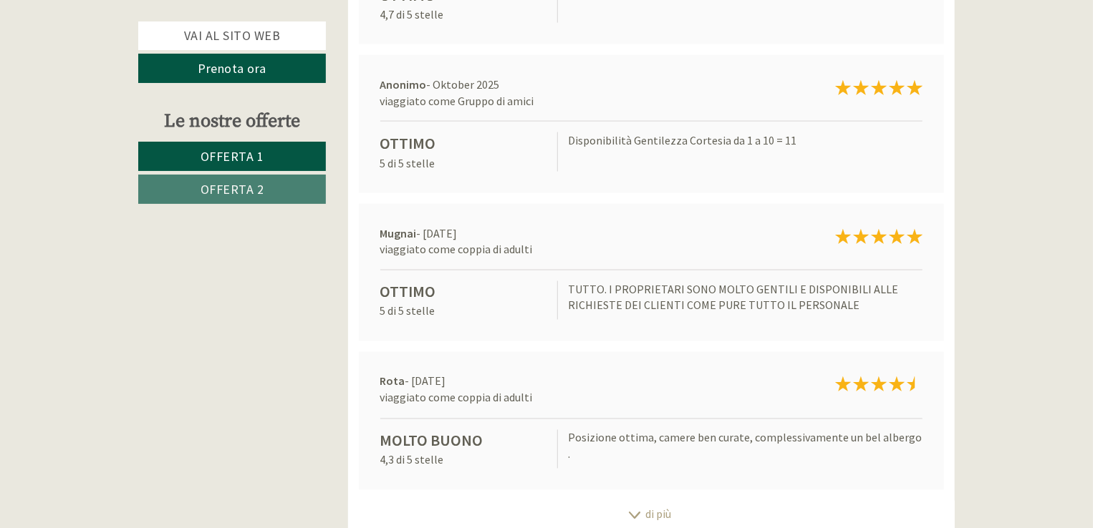
scroll to position [3884, 0]
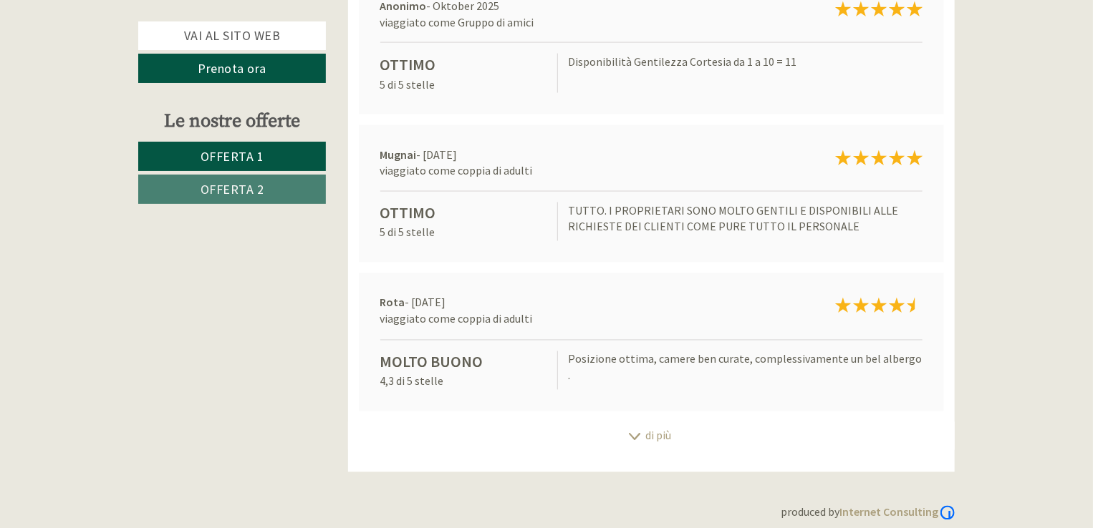
click at [636, 436] on icon at bounding box center [634, 437] width 14 height 7
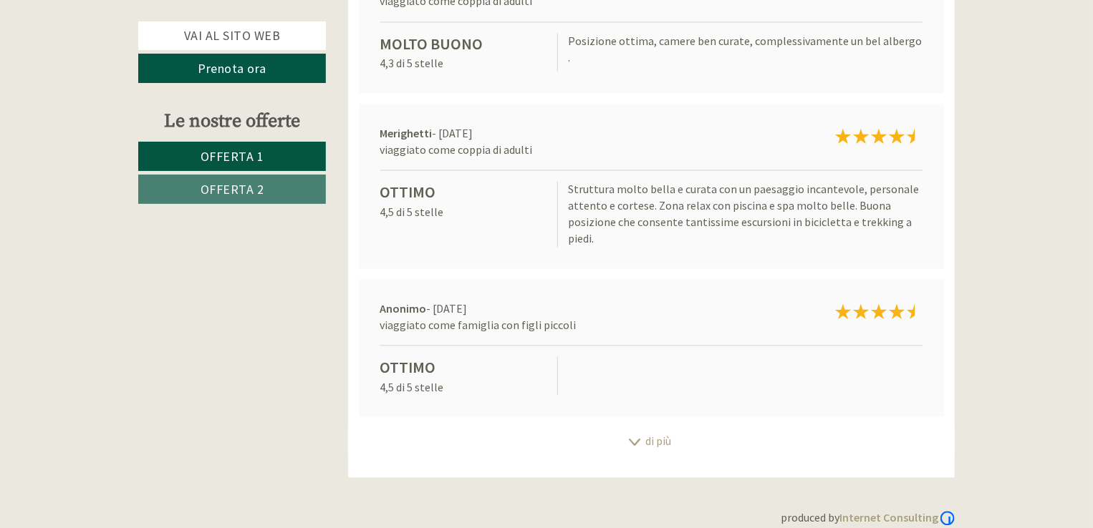
scroll to position [4219, 0]
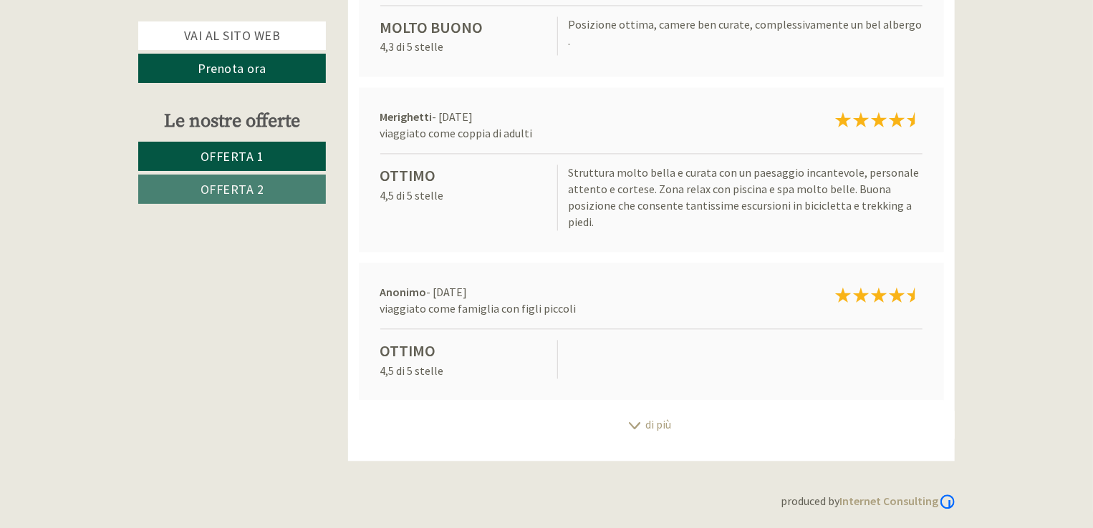
click at [640, 422] on div "di più" at bounding box center [651, 425] width 607 height 28
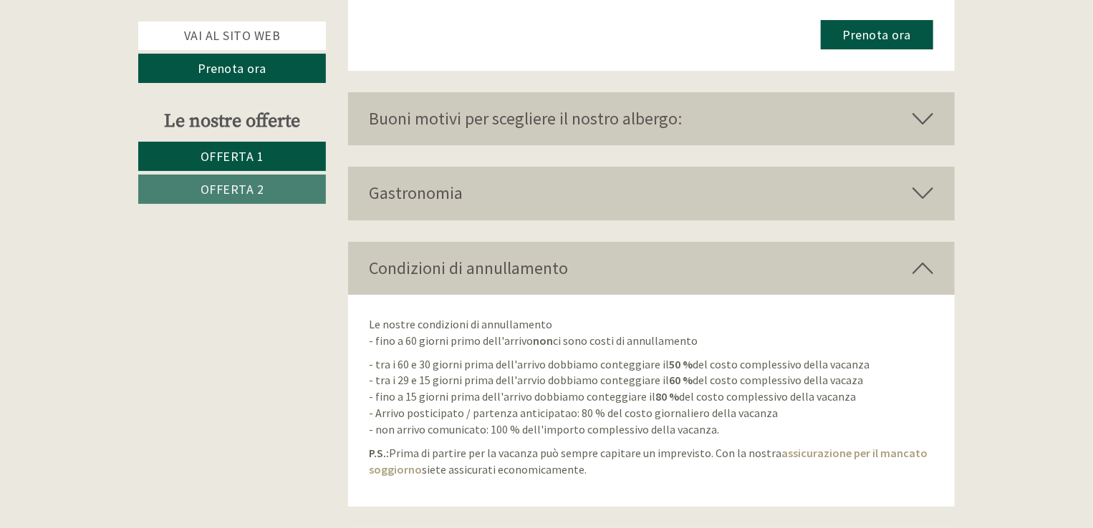
scroll to position [2096, 0]
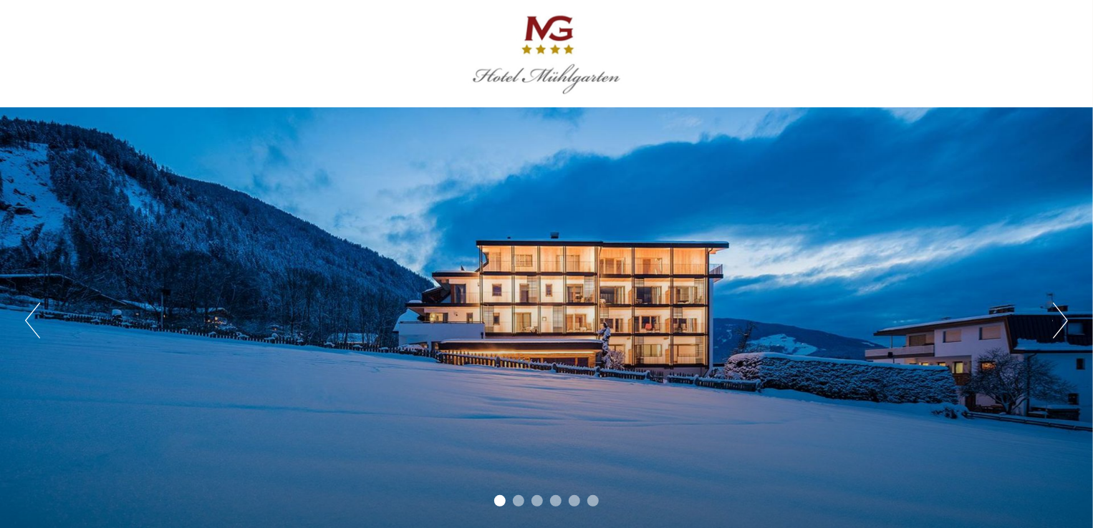
click at [1049, 336] on div "Previous Next 1 2 3 4 5 6" at bounding box center [546, 320] width 1093 height 427
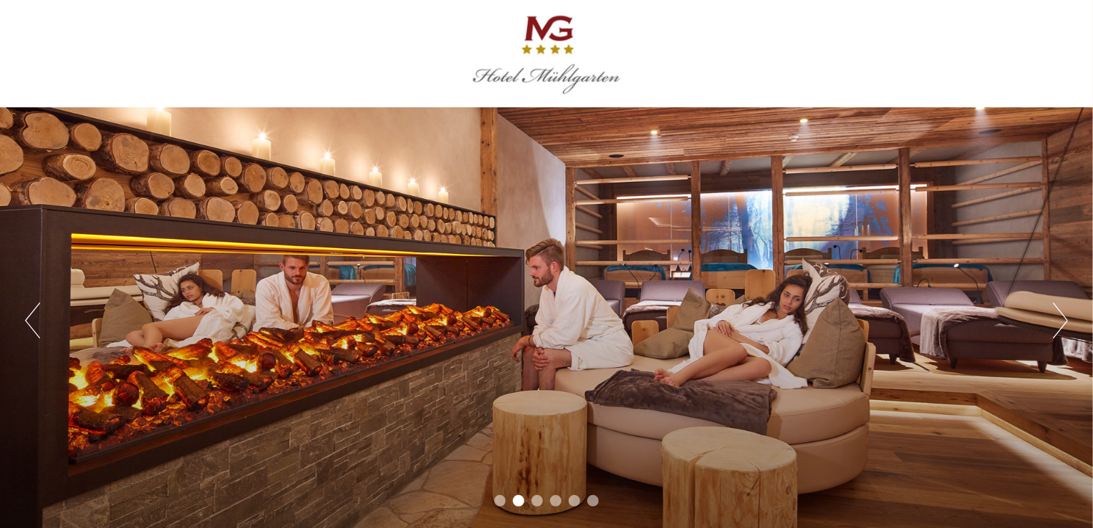
click at [1063, 325] on button "Next" at bounding box center [1060, 321] width 15 height 36
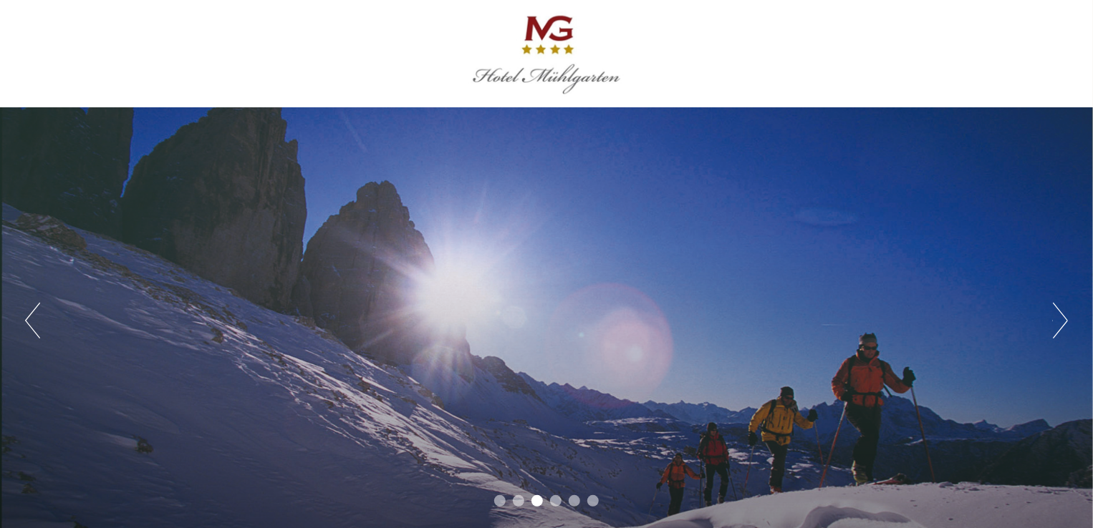
click at [1063, 325] on button "Next" at bounding box center [1060, 321] width 15 height 36
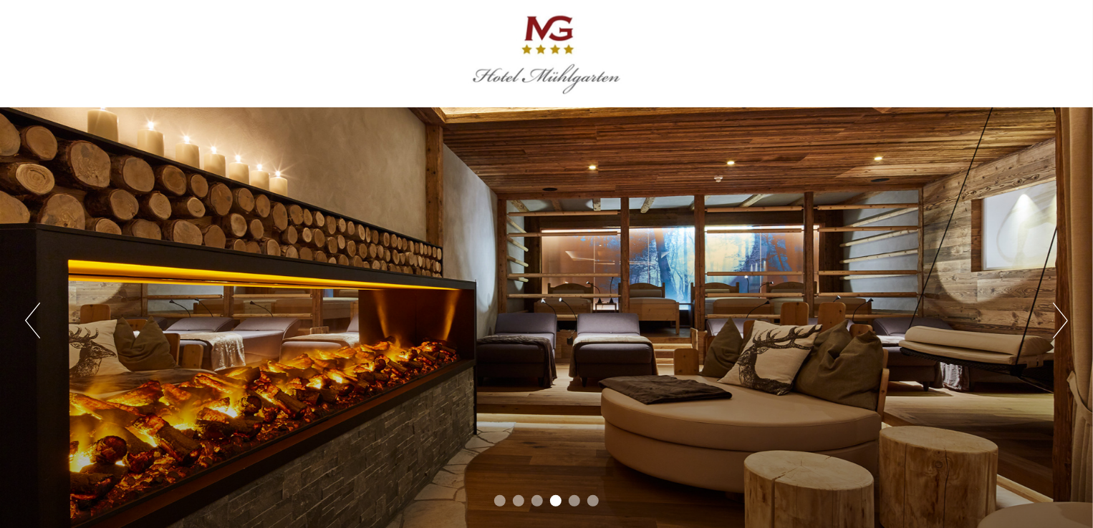
click at [1063, 325] on button "Next" at bounding box center [1060, 321] width 15 height 36
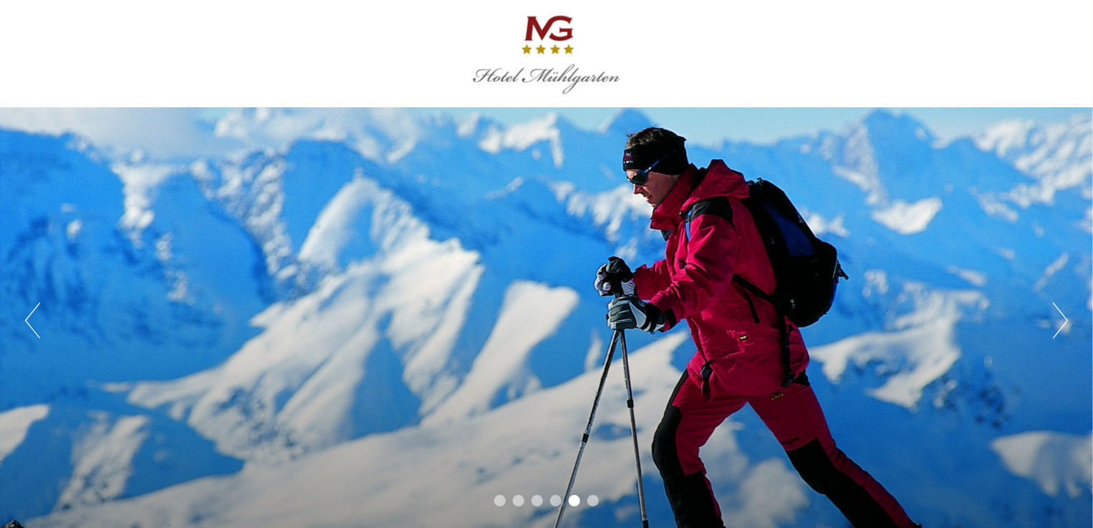
click at [1063, 325] on button "Next" at bounding box center [1060, 321] width 15 height 36
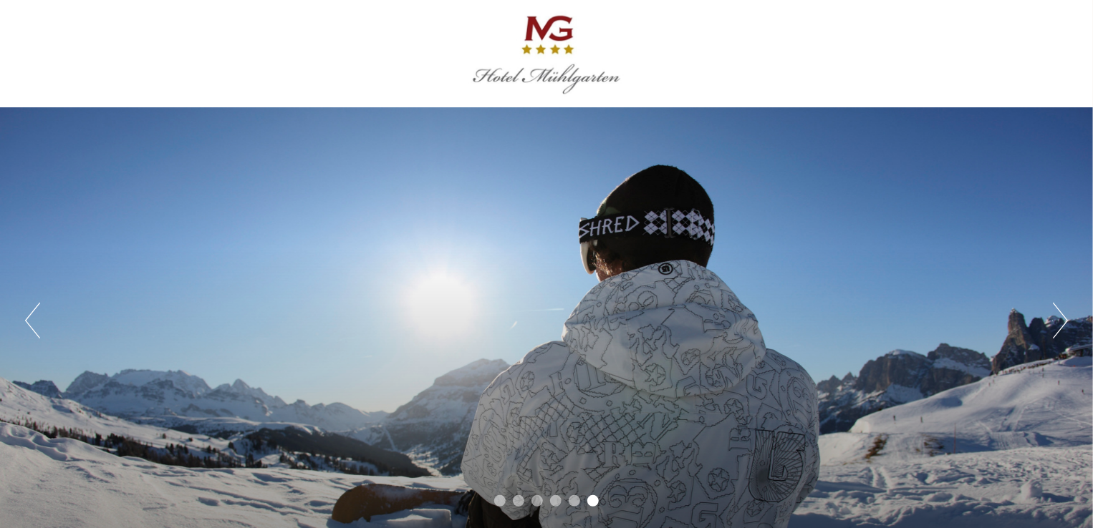
click at [1063, 325] on button "Next" at bounding box center [1060, 321] width 15 height 36
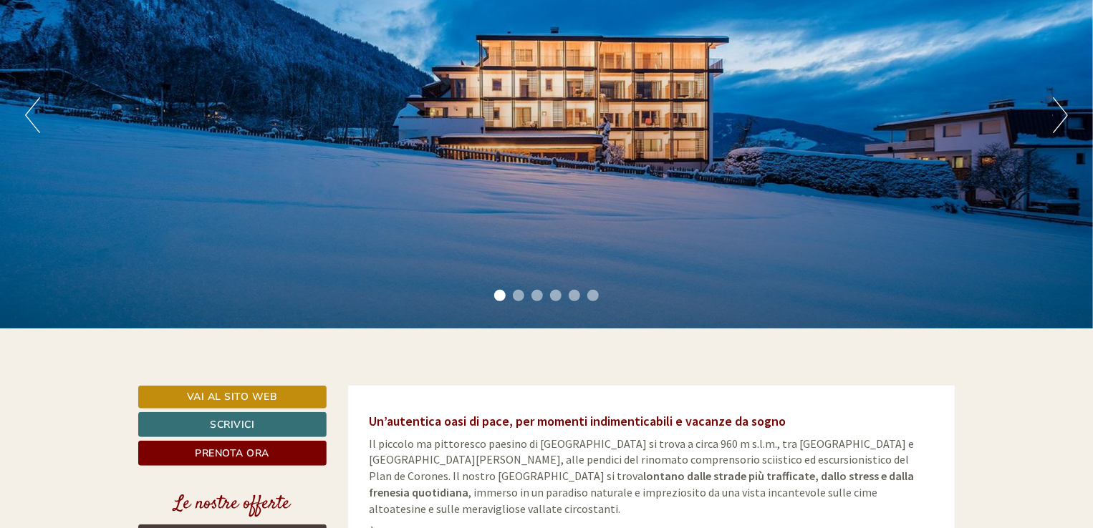
scroll to position [430, 0]
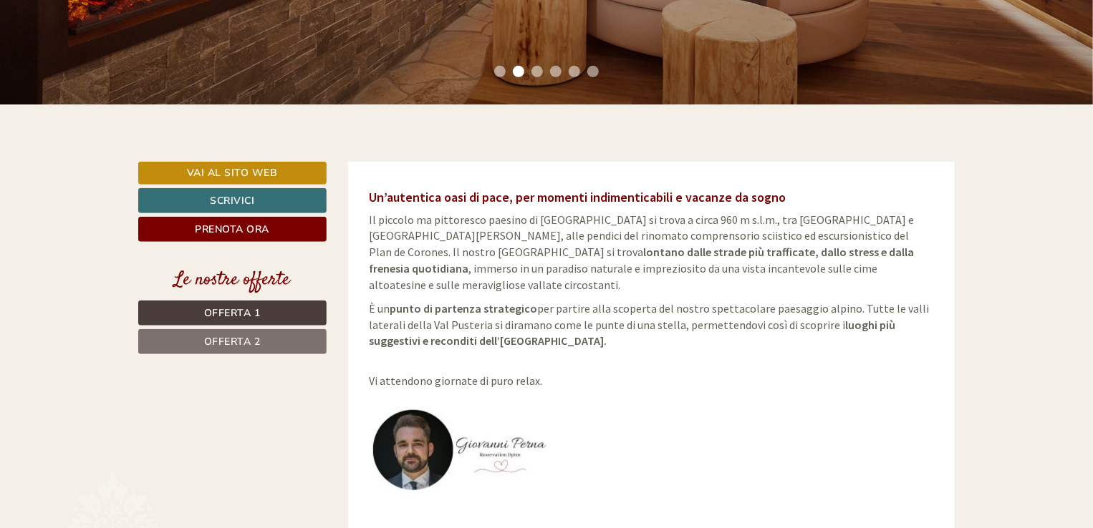
click at [211, 311] on span "Offerta 1" at bounding box center [232, 314] width 57 height 14
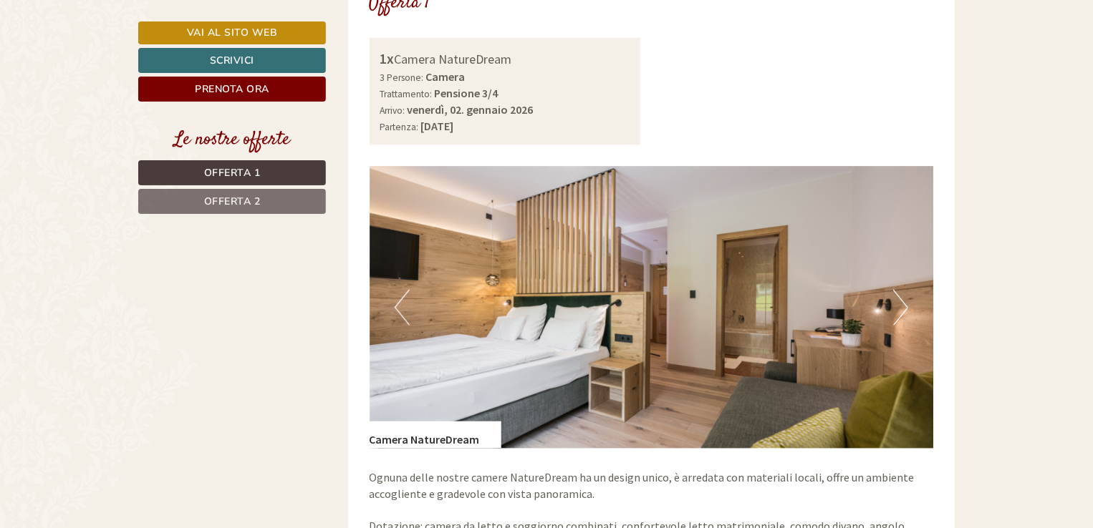
scroll to position [1039, 0]
click at [897, 296] on button "Next" at bounding box center [900, 309] width 15 height 36
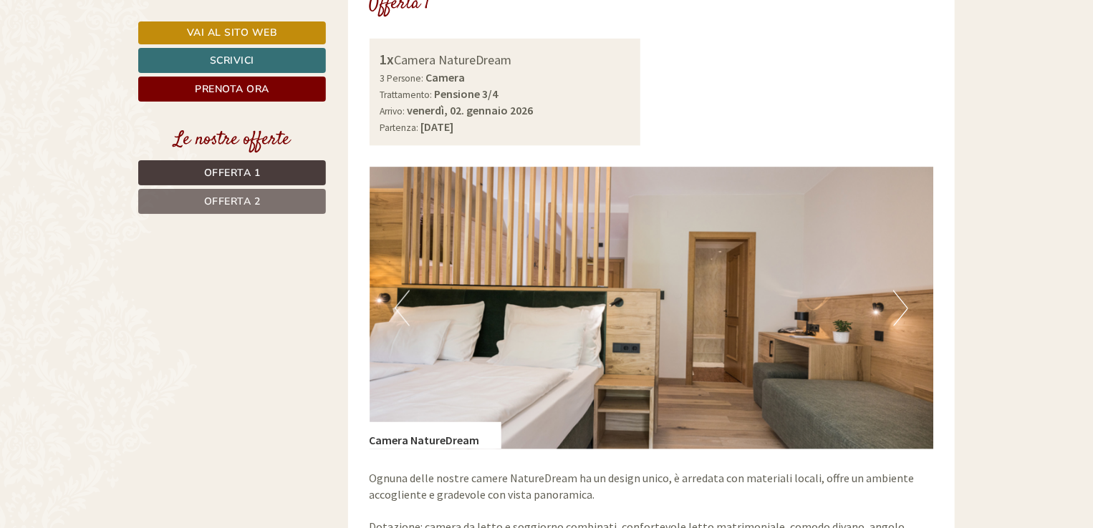
click at [898, 294] on button "Next" at bounding box center [900, 309] width 15 height 36
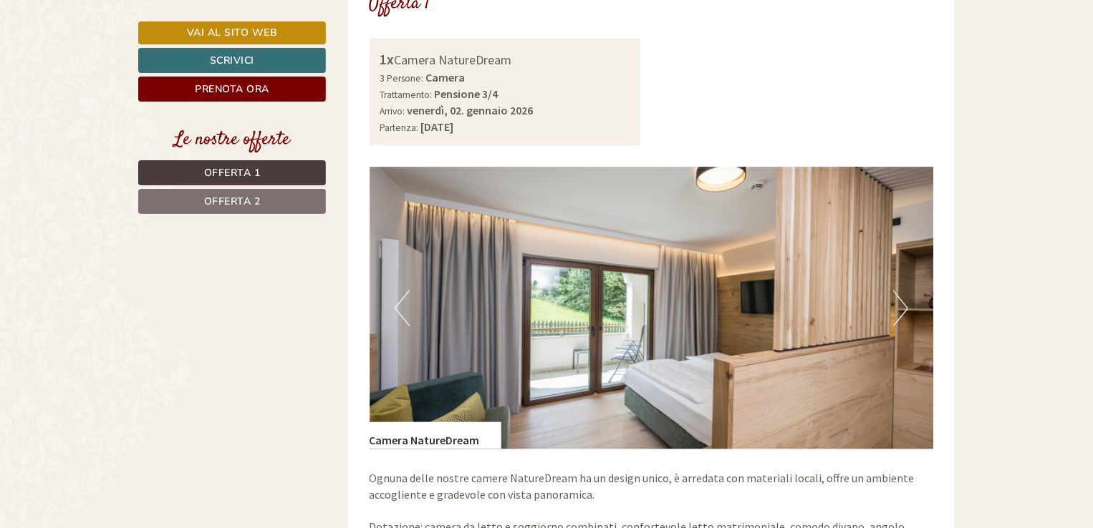
click at [898, 294] on button "Next" at bounding box center [900, 309] width 15 height 36
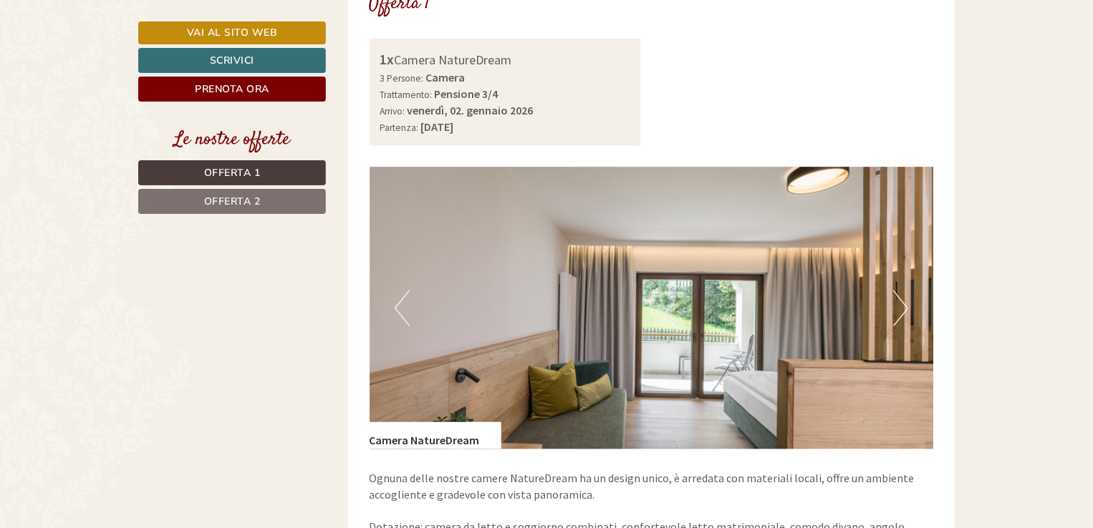
click at [289, 201] on link "Offerta 2" at bounding box center [232, 201] width 188 height 25
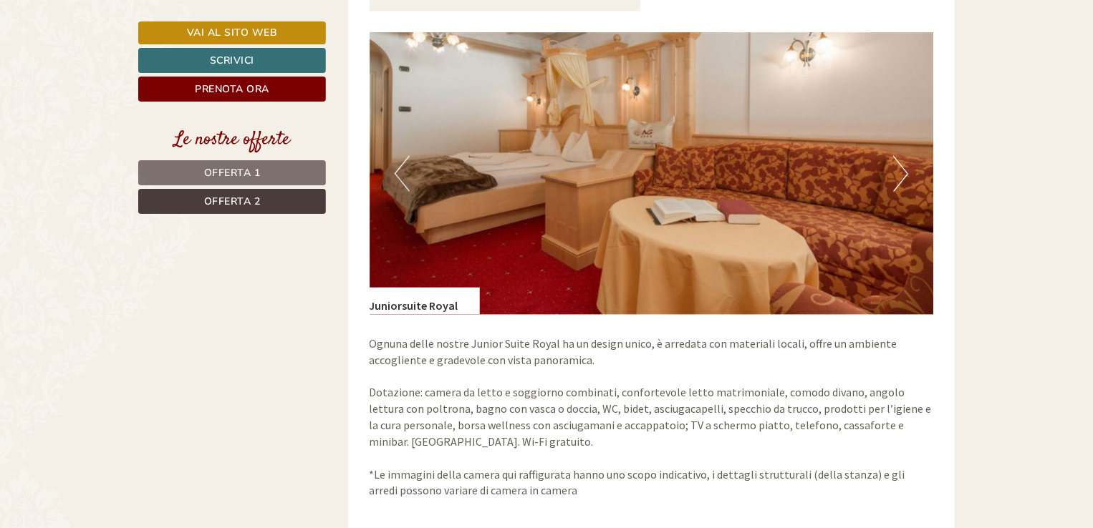
scroll to position [1182, 0]
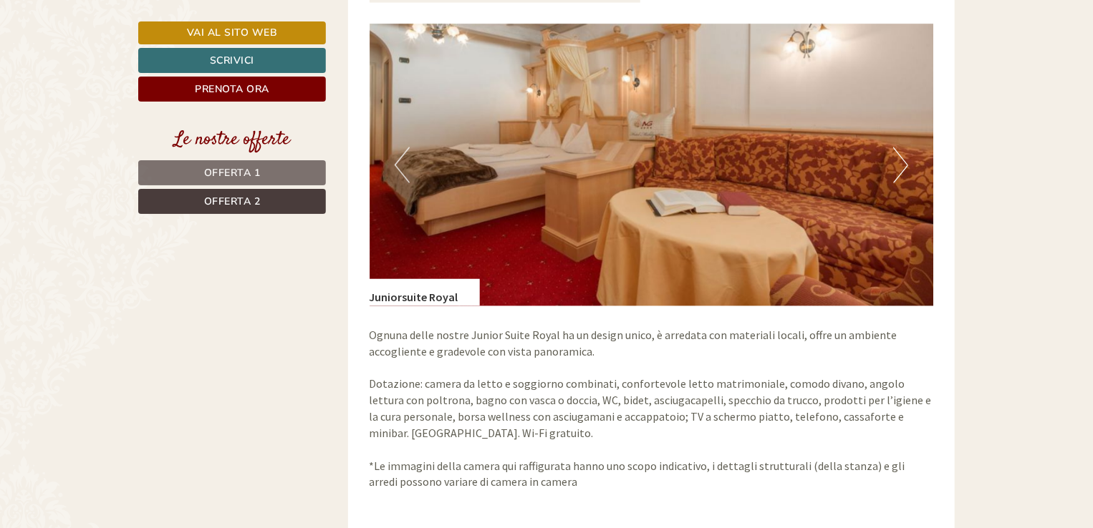
click at [895, 158] on button "Next" at bounding box center [900, 166] width 15 height 36
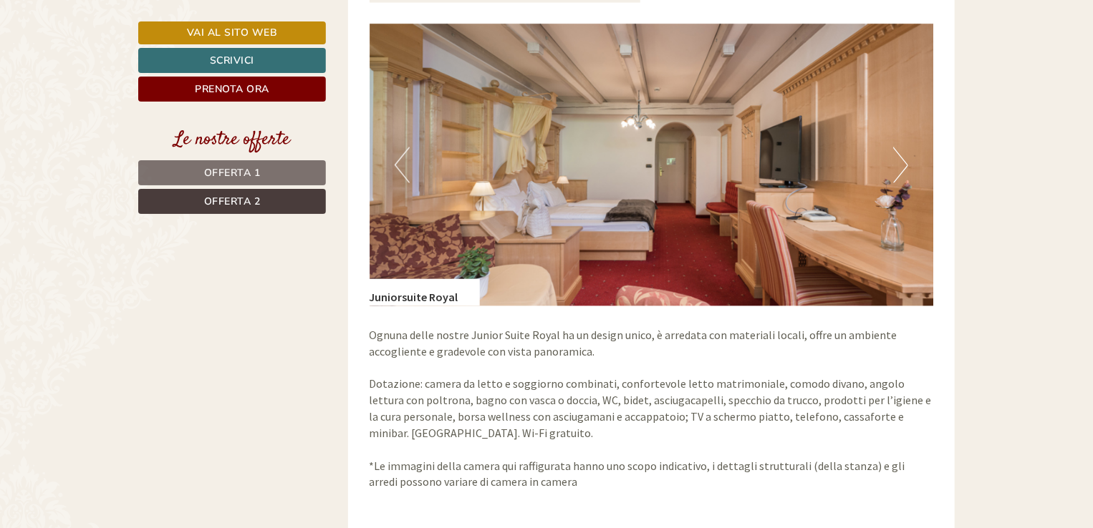
click at [897, 156] on button "Next" at bounding box center [900, 166] width 15 height 36
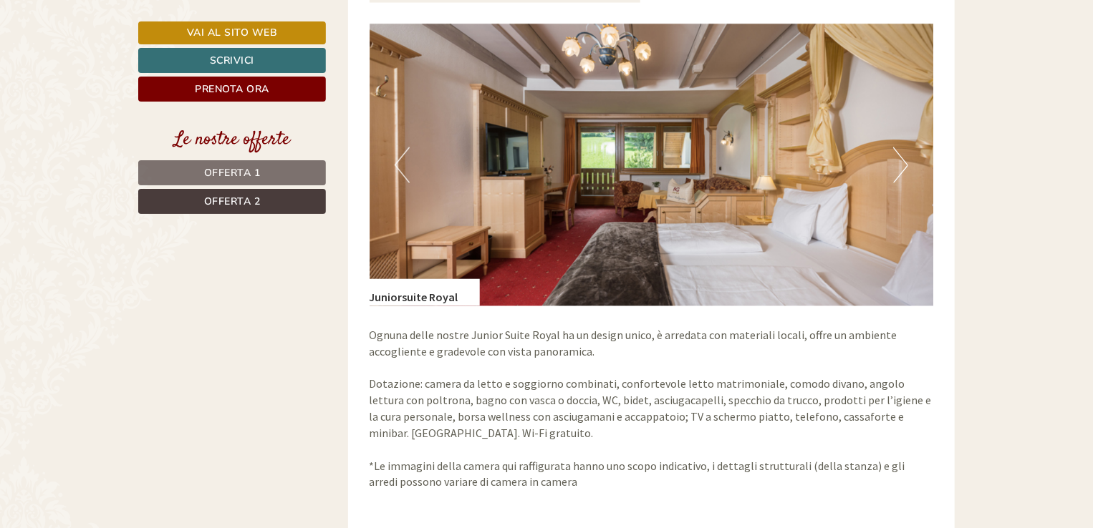
click at [897, 156] on button "Next" at bounding box center [900, 166] width 15 height 36
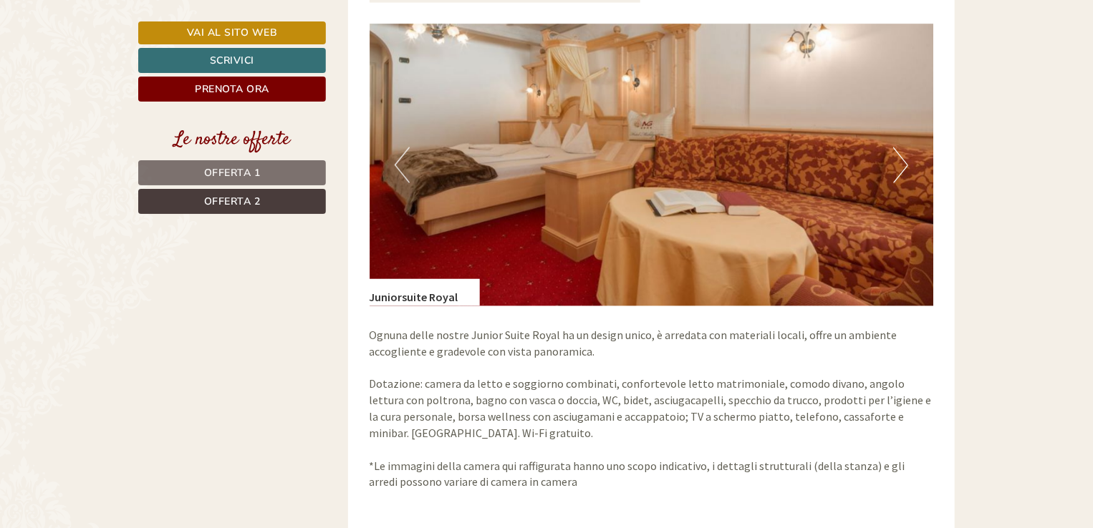
click at [897, 156] on button "Next" at bounding box center [900, 166] width 15 height 36
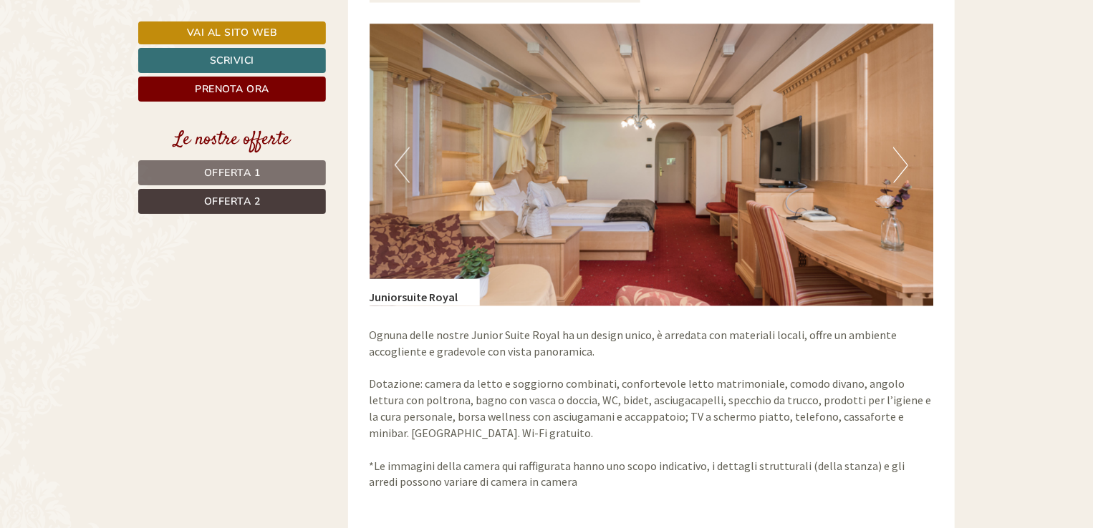
click at [897, 156] on button "Next" at bounding box center [900, 166] width 15 height 36
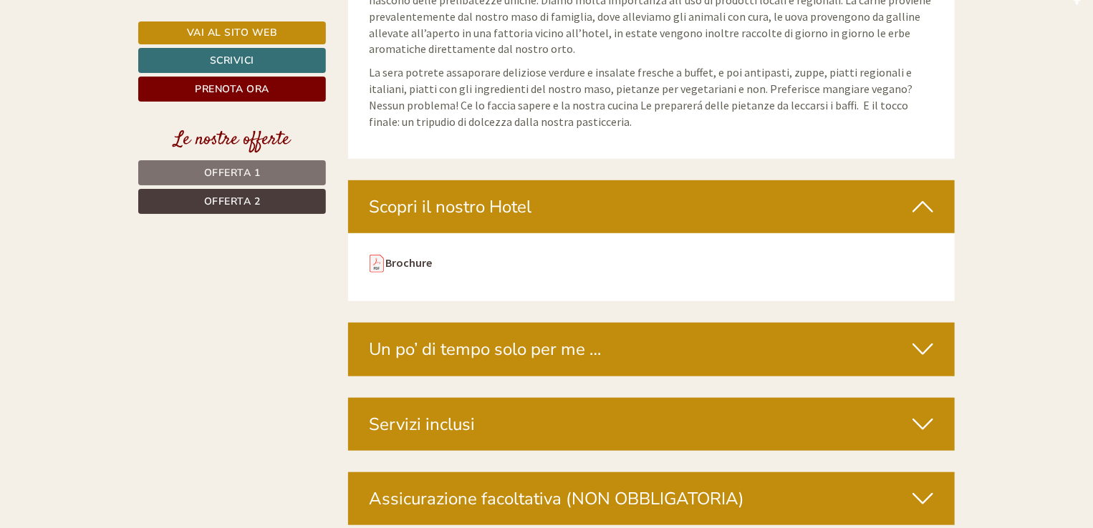
scroll to position [3259, 0]
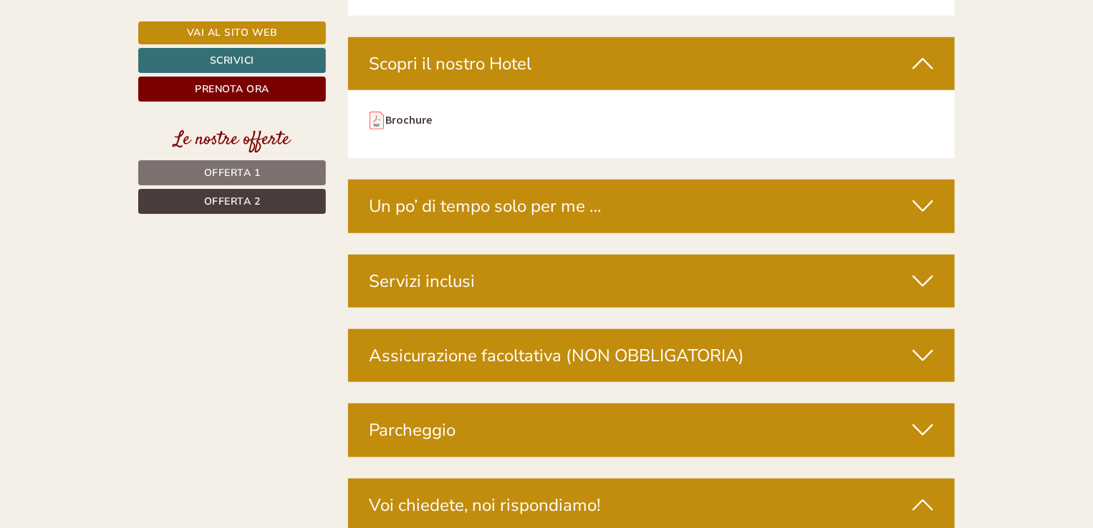
click at [542, 255] on div "Servizi inclusi" at bounding box center [651, 281] width 607 height 53
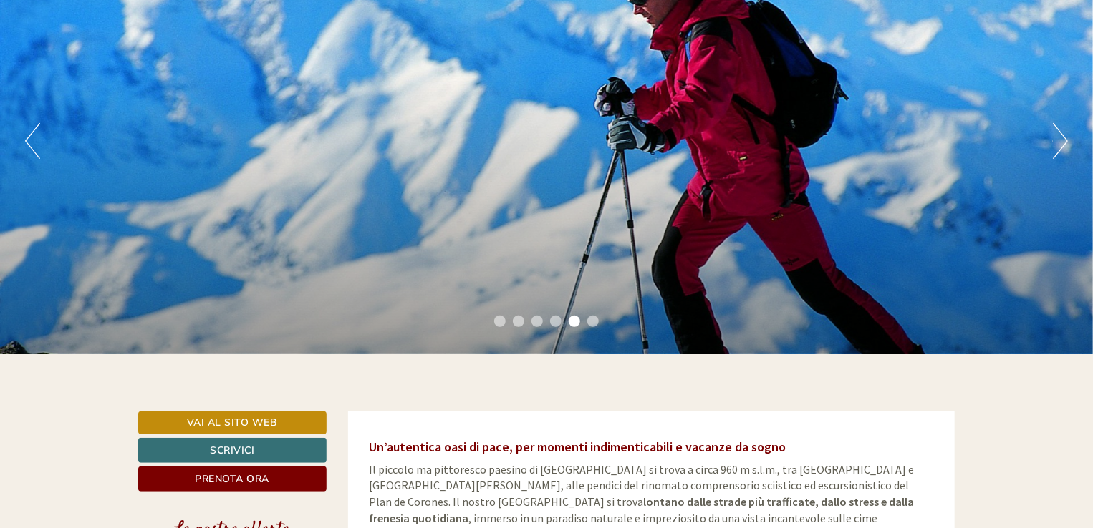
scroll to position [0, 0]
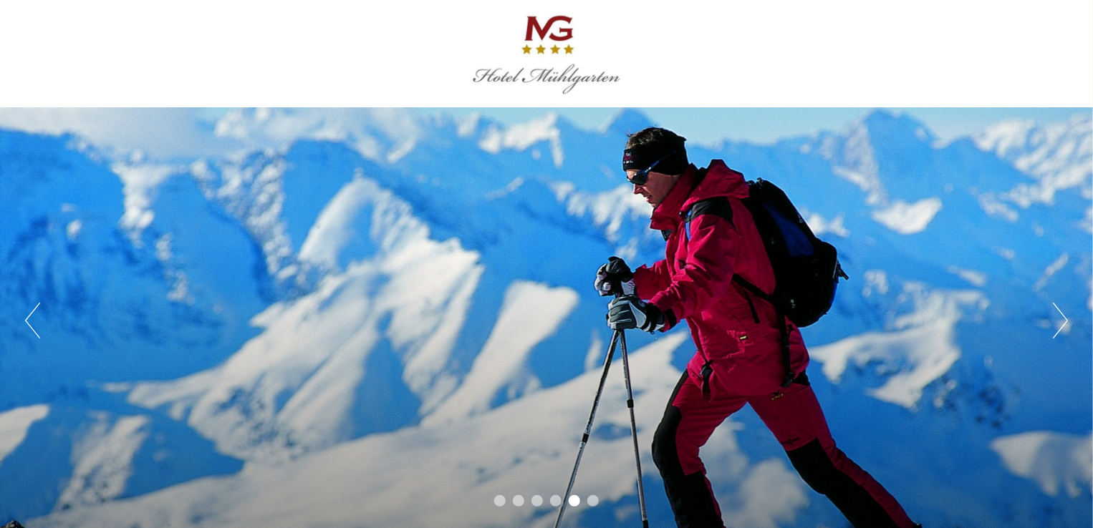
drag, startPoint x: 619, startPoint y: 77, endPoint x: 496, endPoint y: 77, distance: 123.2
click at [496, 77] on div at bounding box center [546, 53] width 802 height 93
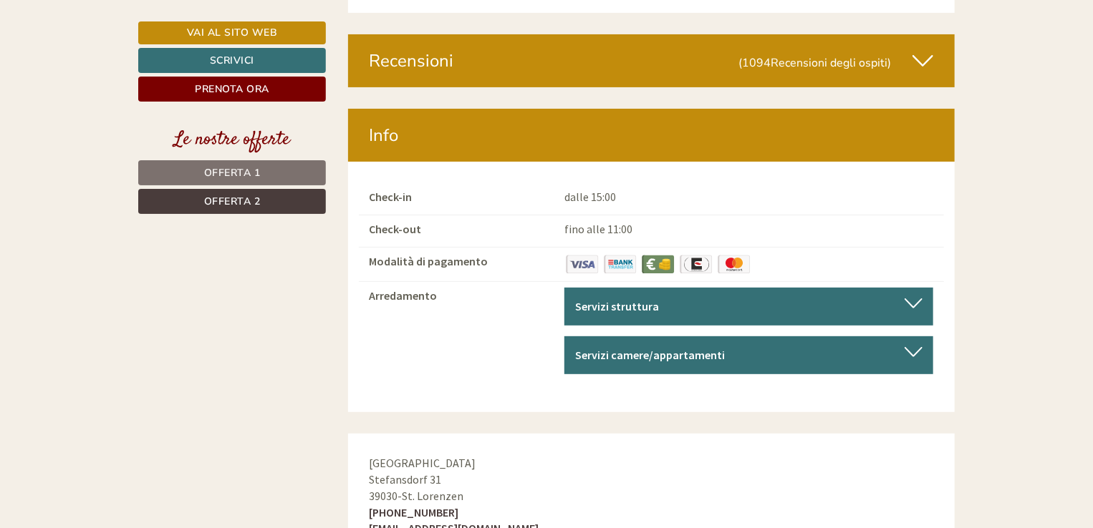
scroll to position [5801, 0]
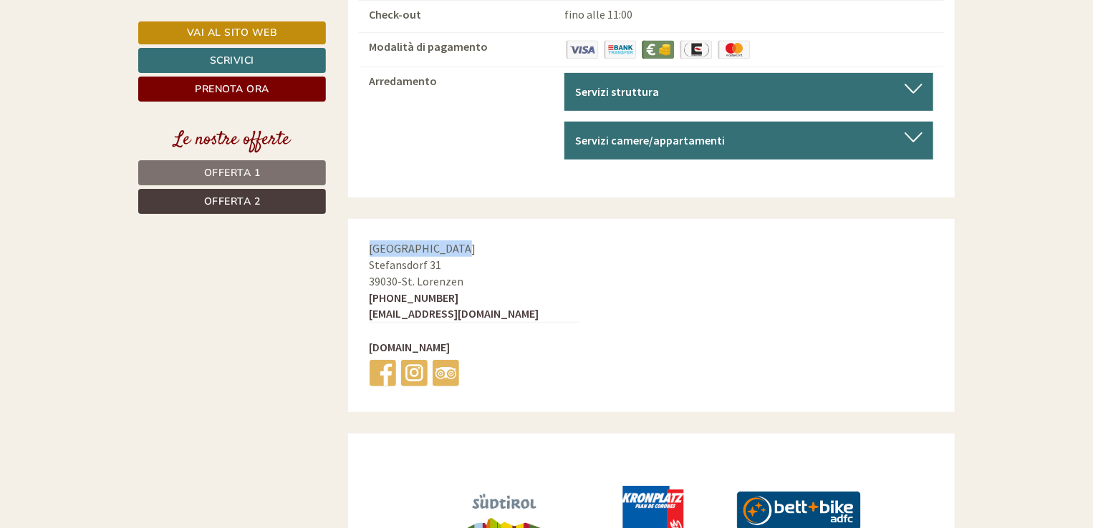
drag, startPoint x: 454, startPoint y: 182, endPoint x: 368, endPoint y: 180, distance: 86.0
click at [368, 219] on div "[GEOGRAPHIC_DATA] 31 39030 - [GEOGRAPHIC_DATA]. Lorenzen [PHONE_NUMBER] [EMAIL_…" at bounding box center [474, 315] width 253 height 193
drag, startPoint x: 373, startPoint y: 180, endPoint x: 478, endPoint y: 171, distance: 104.9
click at [478, 219] on div "[GEOGRAPHIC_DATA] 31 39030 - [GEOGRAPHIC_DATA]. Lorenzen [PHONE_NUMBER] [EMAIL_…" at bounding box center [474, 315] width 253 height 193
drag, startPoint x: 465, startPoint y: 216, endPoint x: 372, endPoint y: 187, distance: 97.6
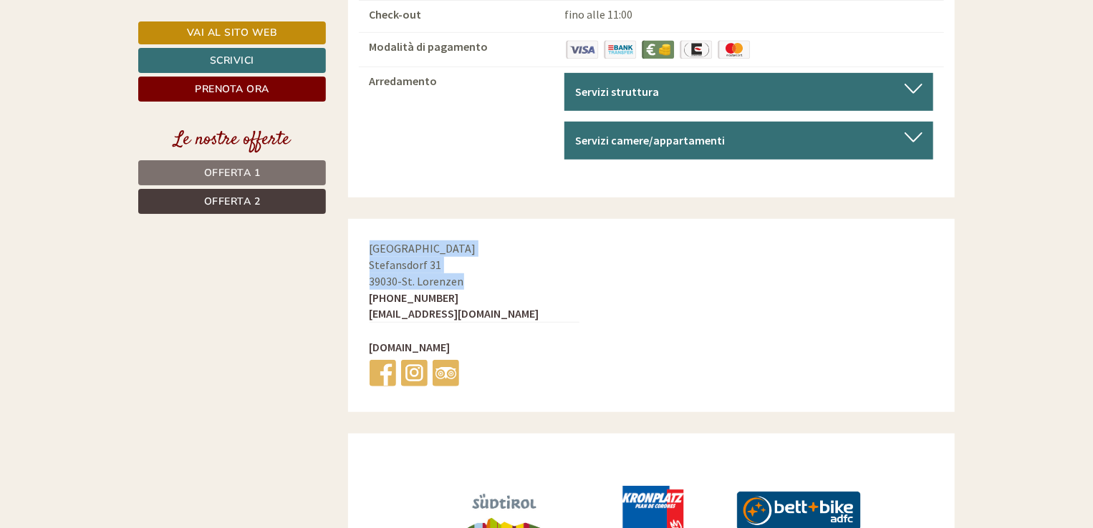
click at [372, 219] on div "[GEOGRAPHIC_DATA] 31 39030 - [GEOGRAPHIC_DATA]. Lorenzen [PHONE_NUMBER] [EMAIL_…" at bounding box center [474, 315] width 253 height 193
copy div "[GEOGRAPHIC_DATA] 31 39030 - [GEOGRAPHIC_DATA]. Lorenzen"
